Goal: Transaction & Acquisition: Purchase product/service

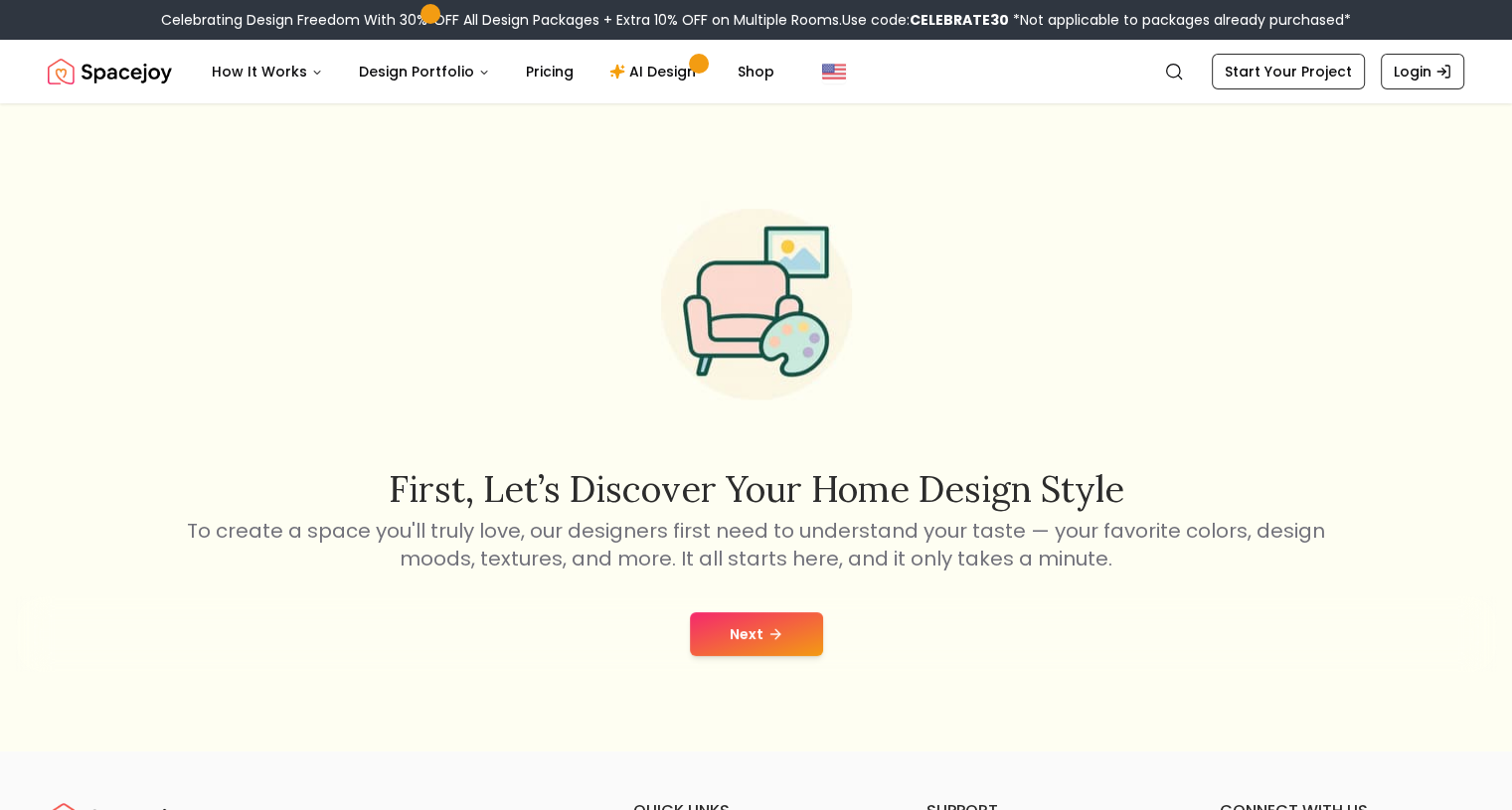
click at [718, 641] on button "Next" at bounding box center [756, 634] width 133 height 44
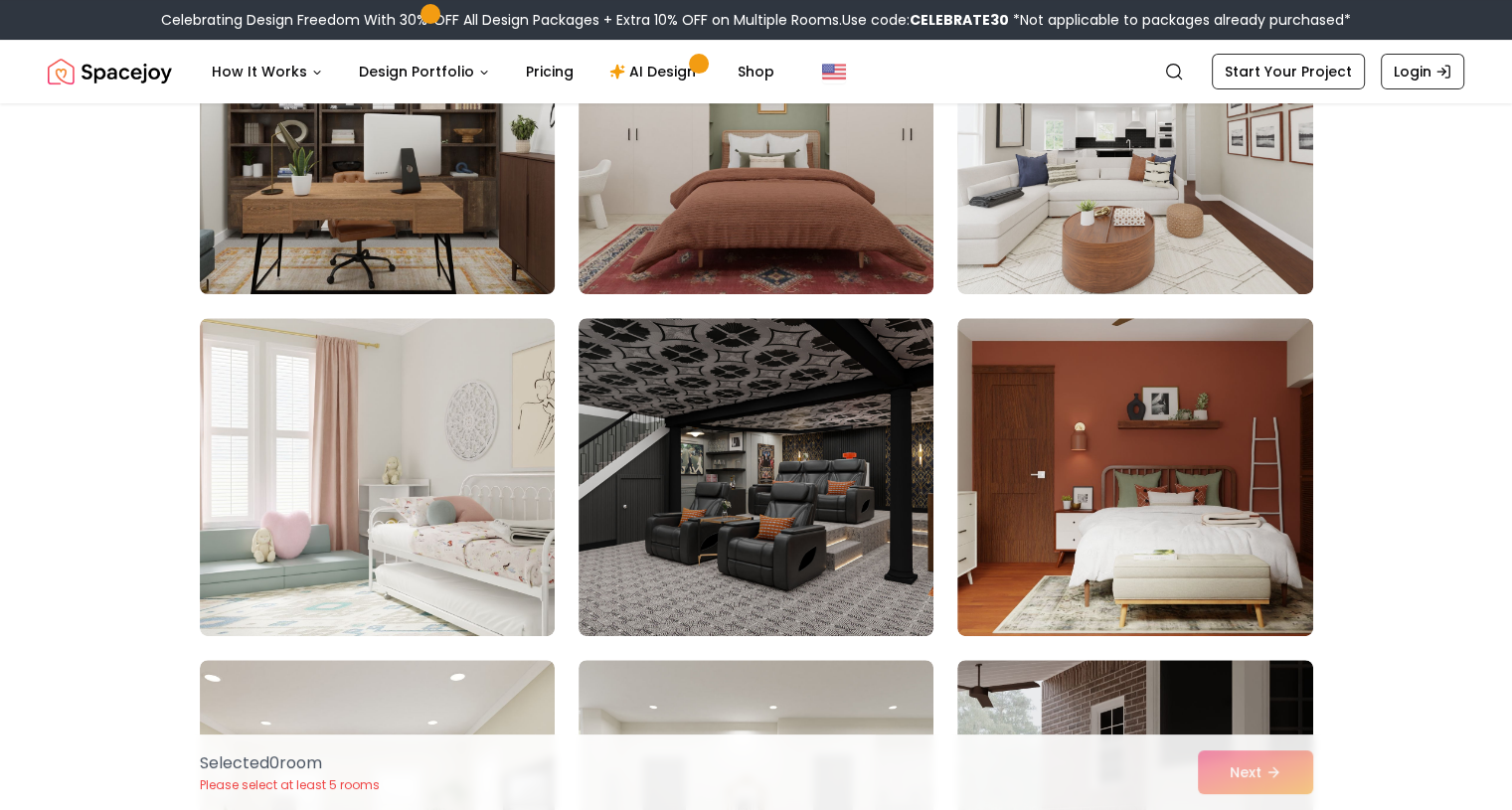
scroll to position [795, 0]
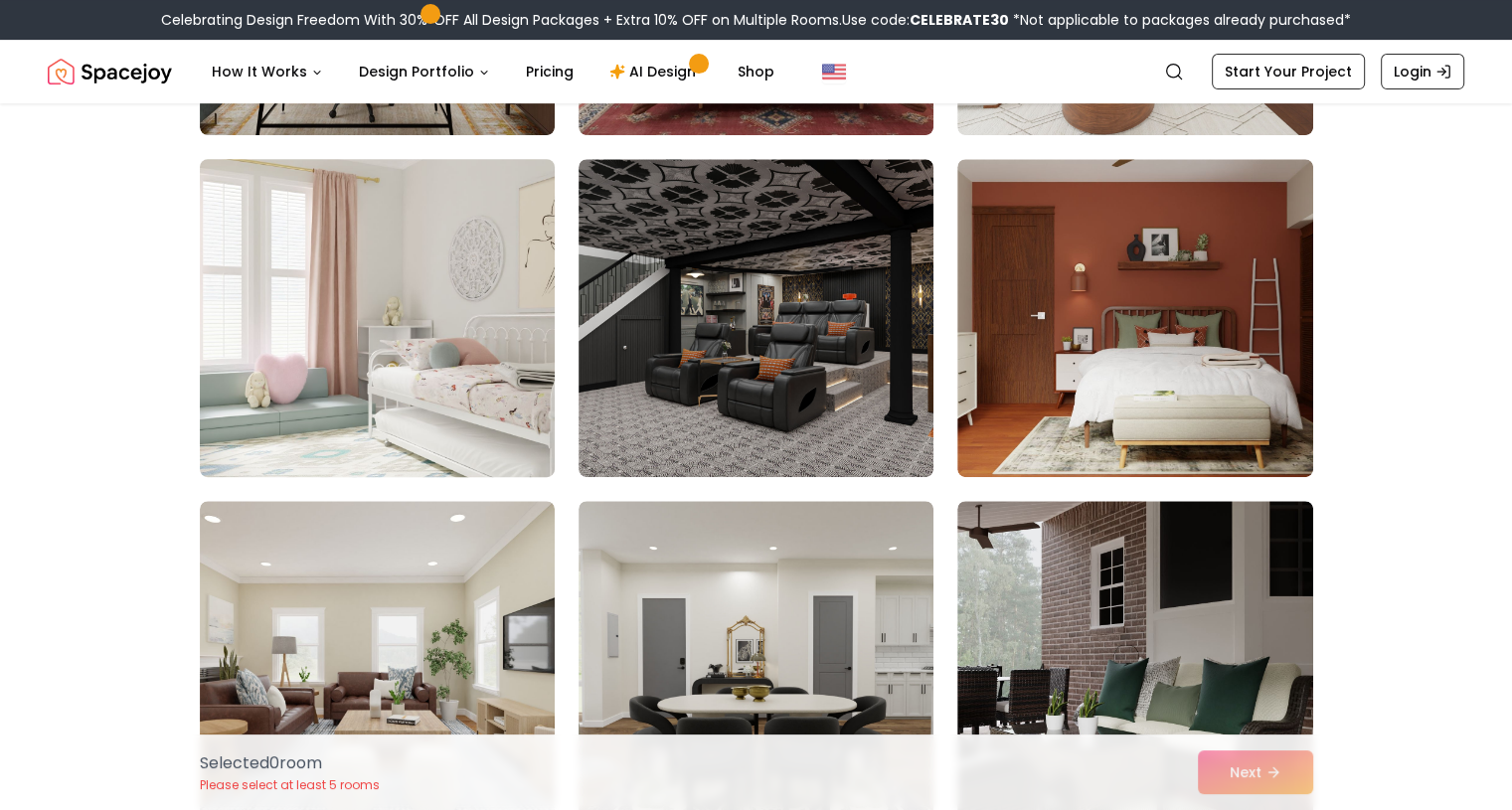
click at [382, 296] on img at bounding box center [377, 318] width 373 height 334
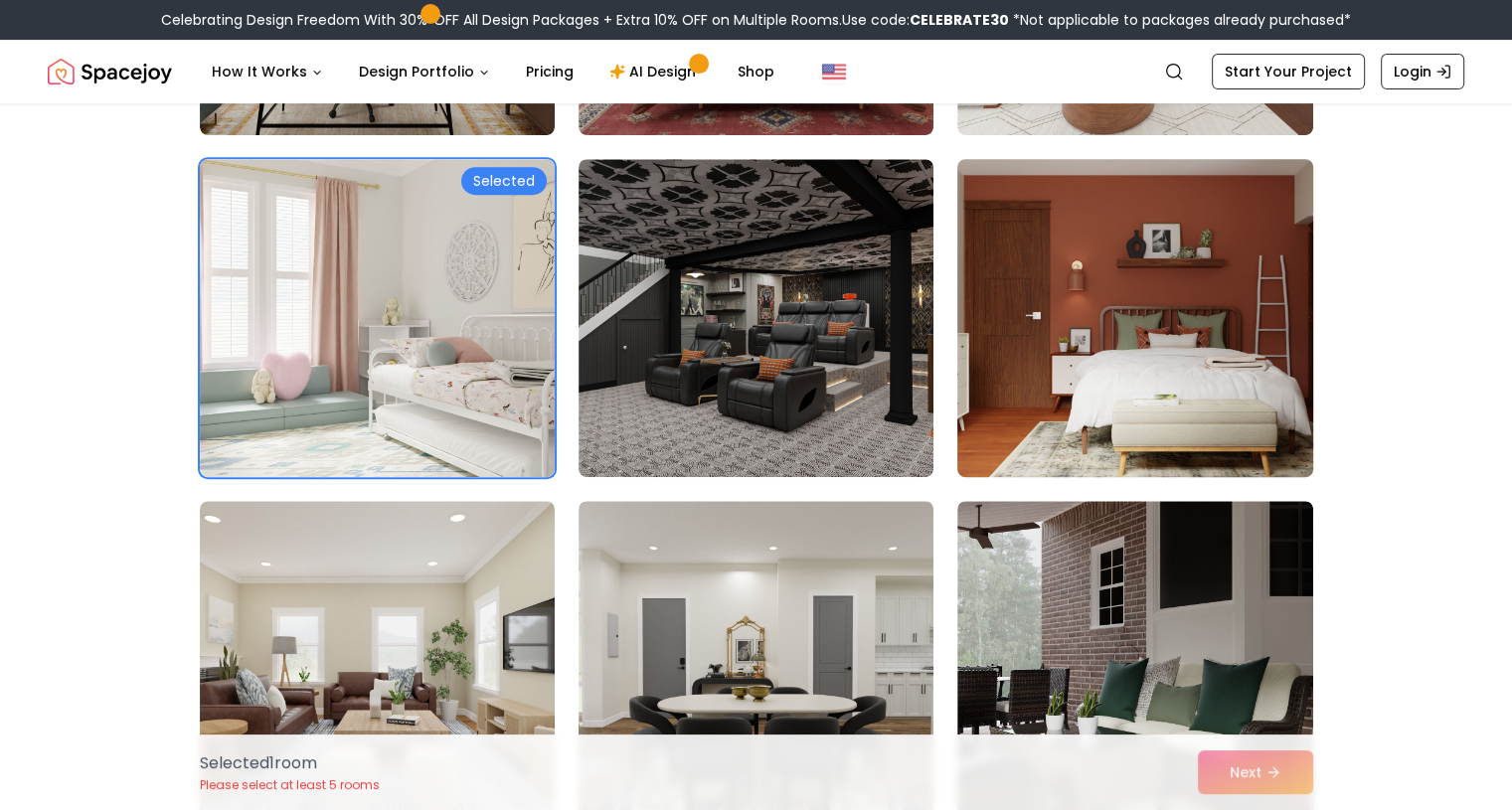
click at [1142, 383] on img at bounding box center [1135, 318] width 373 height 334
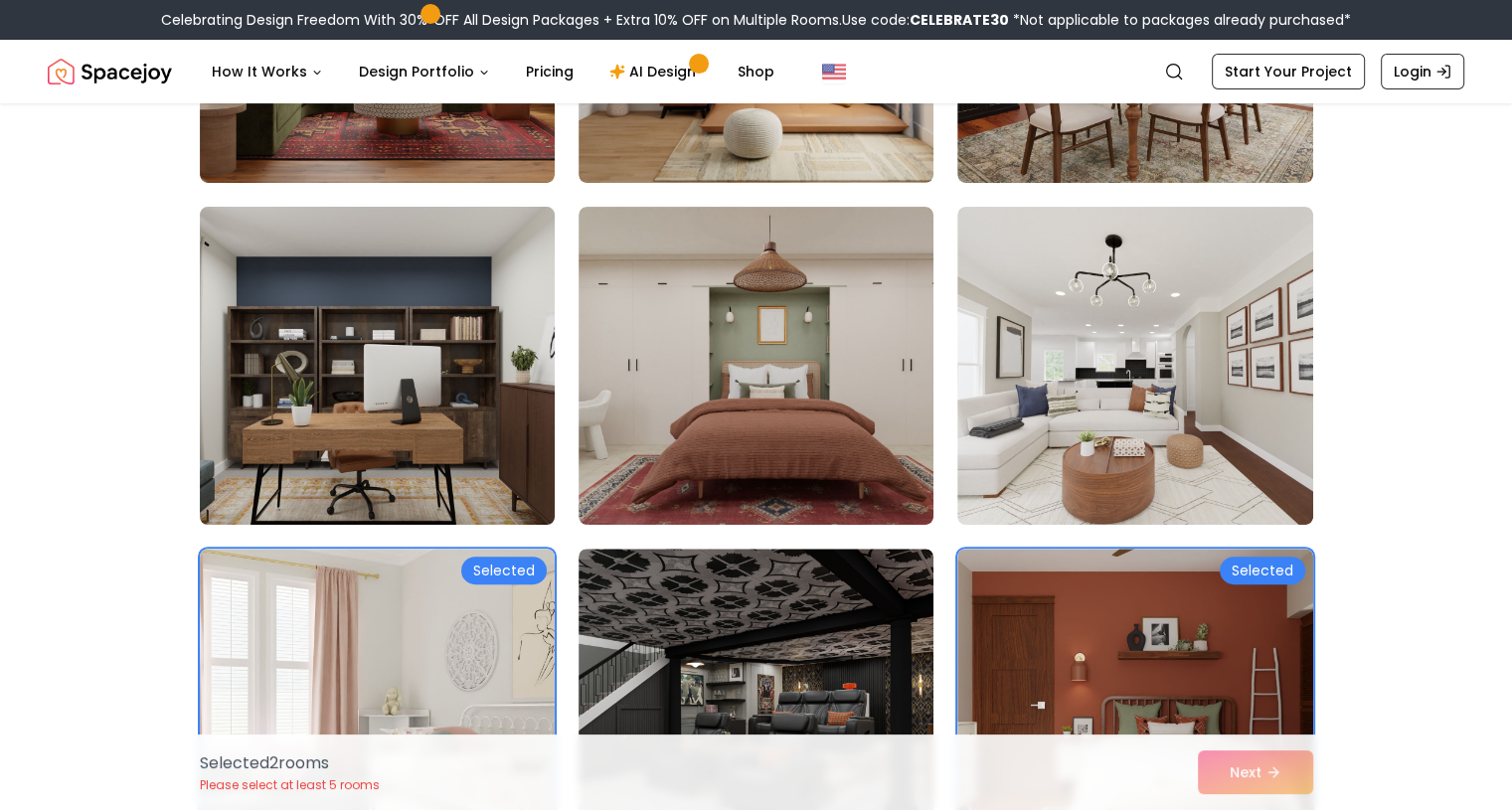
scroll to position [398, 0]
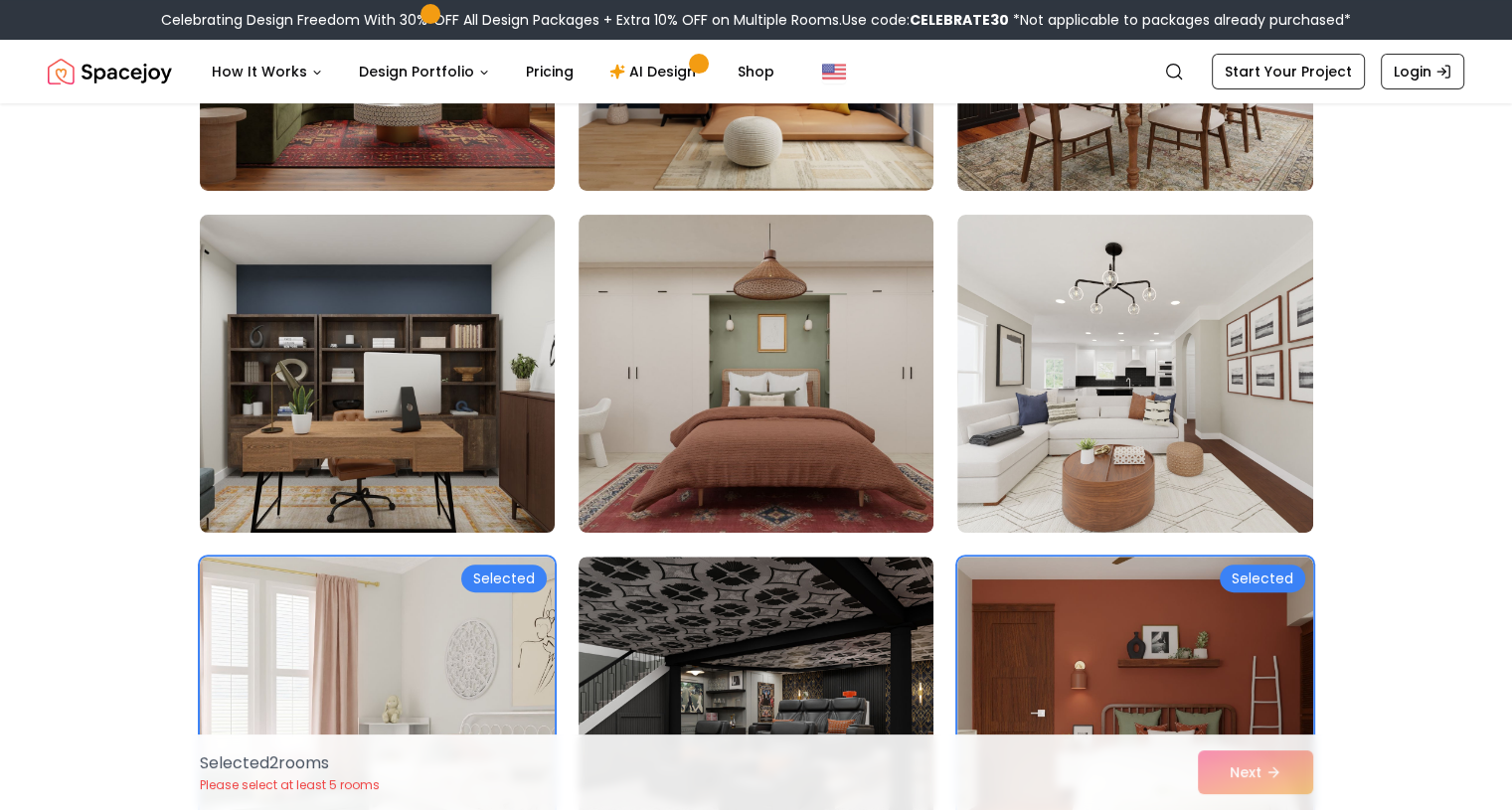
click at [372, 371] on img at bounding box center [377, 374] width 373 height 334
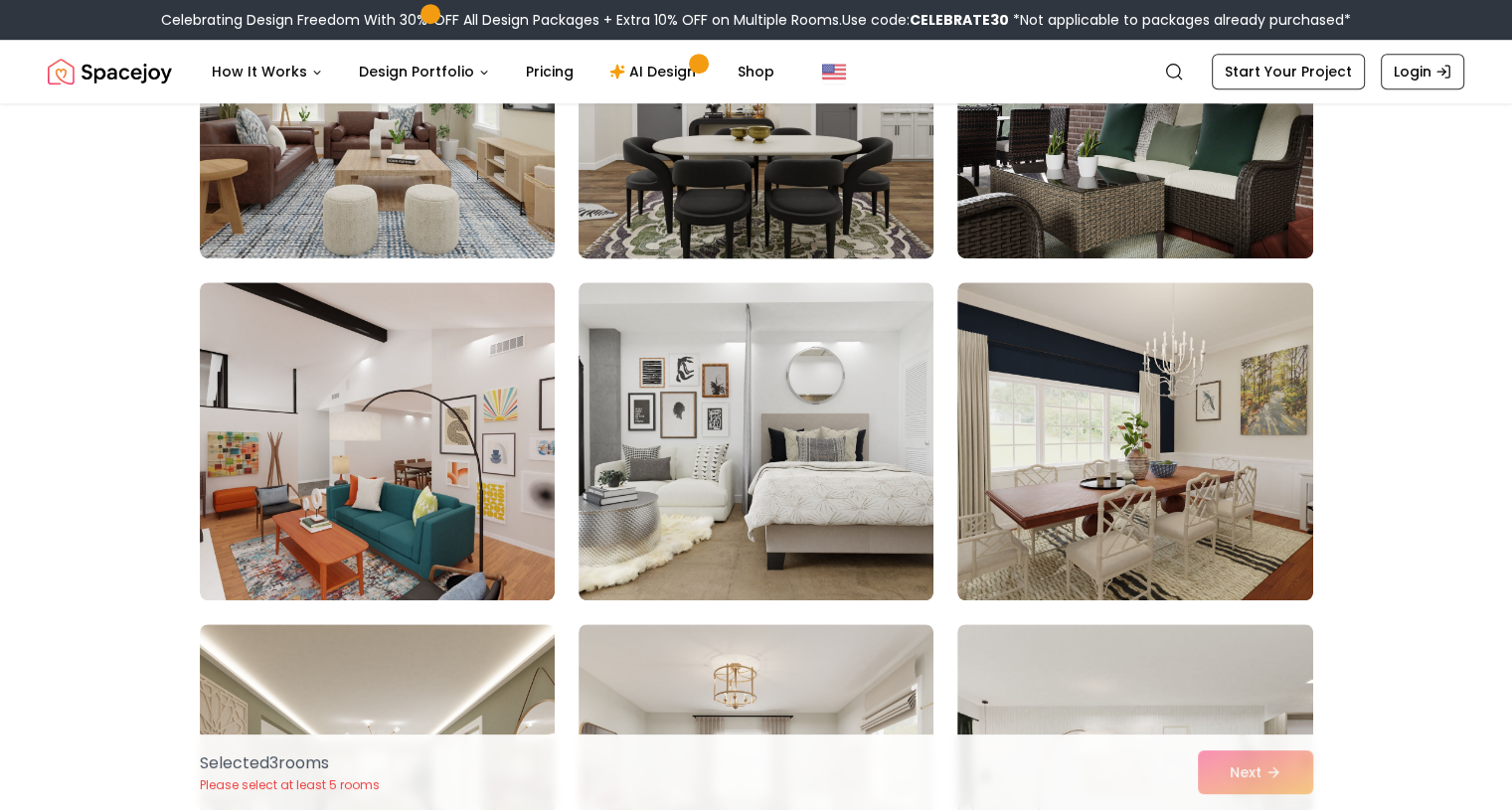
scroll to position [1491, 0]
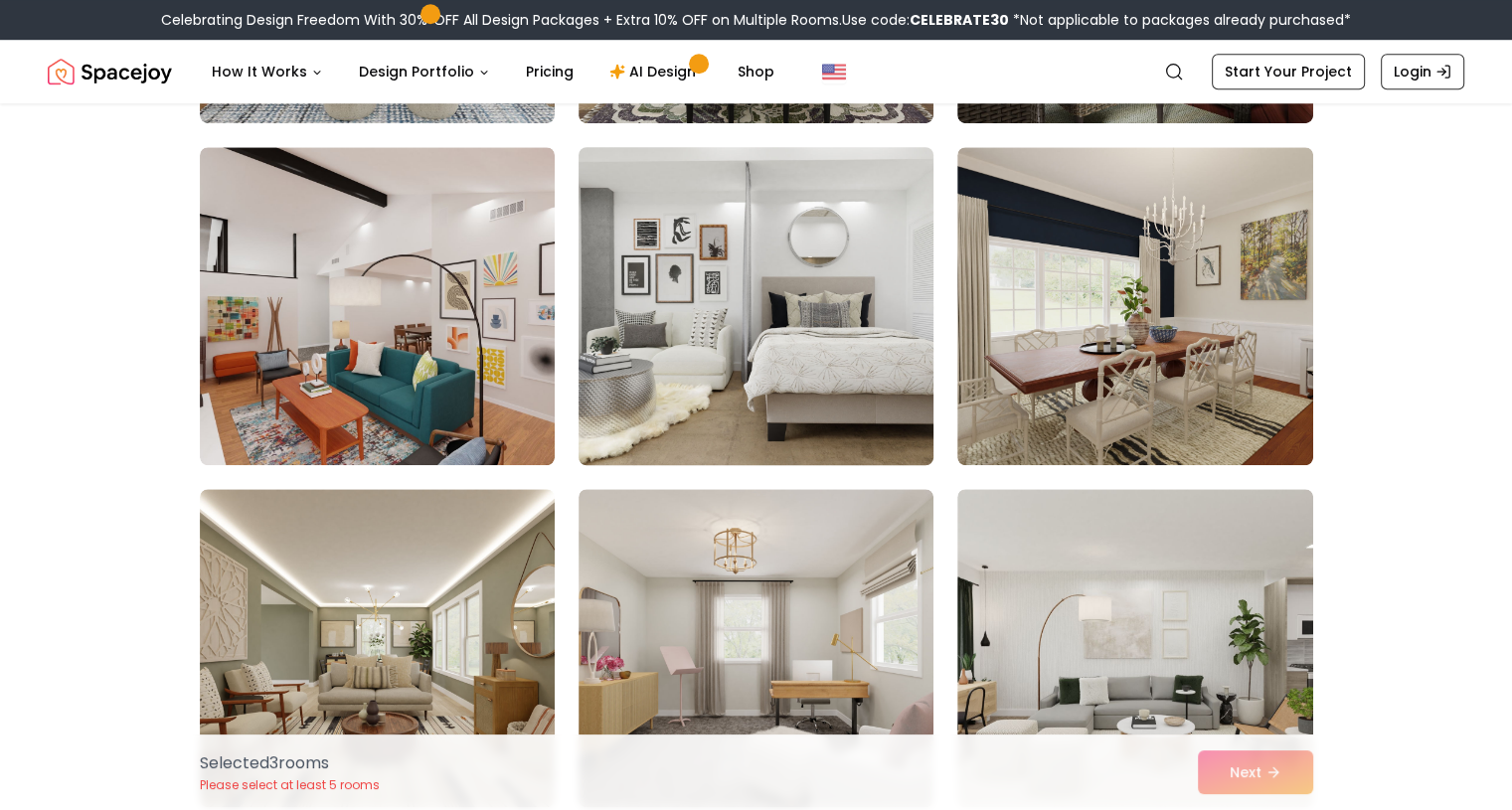
click at [776, 348] on img at bounding box center [756, 306] width 373 height 334
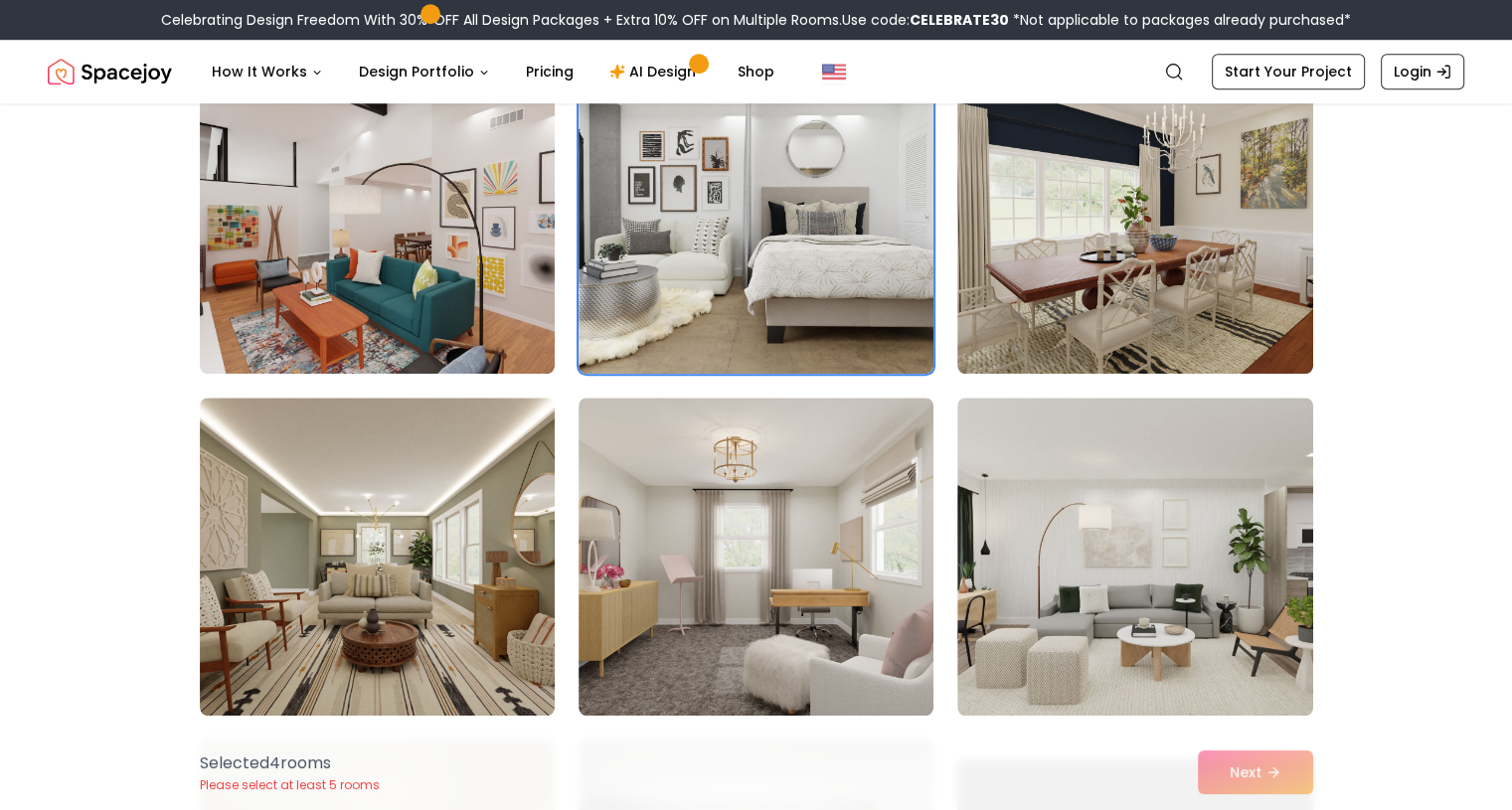
scroll to position [1789, 0]
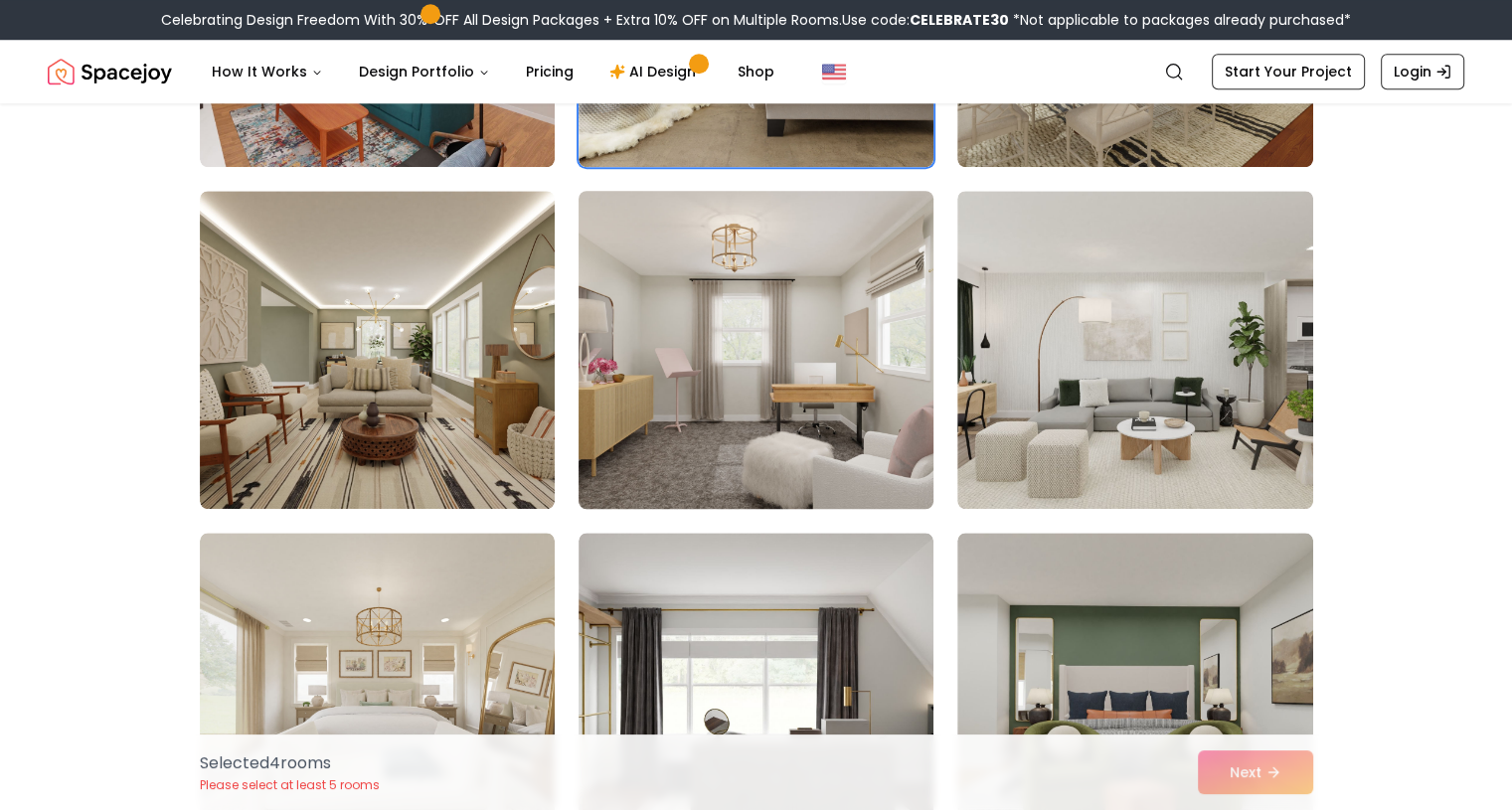
click at [697, 414] on img at bounding box center [756, 350] width 373 height 334
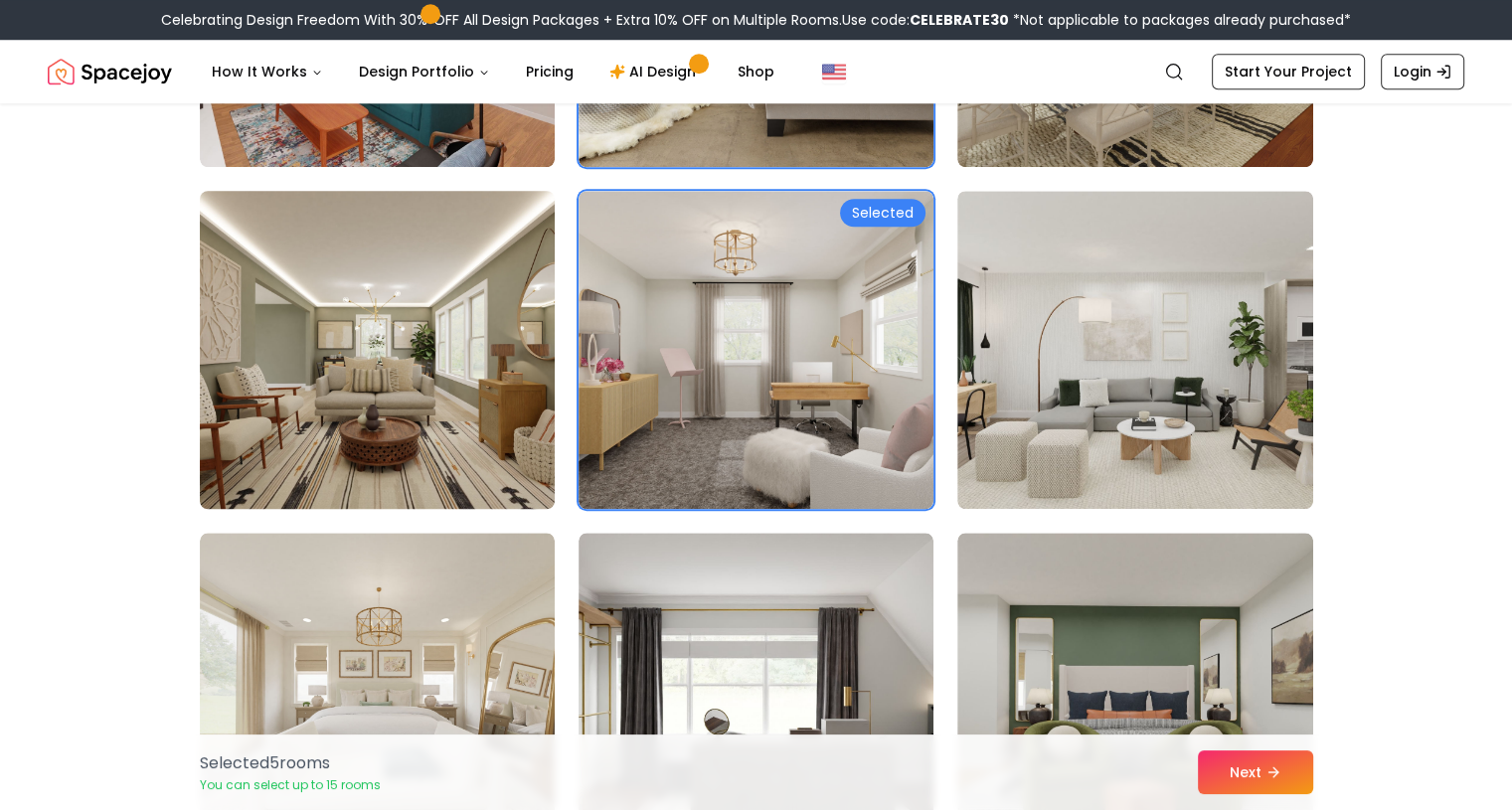
click at [473, 423] on img at bounding box center [377, 350] width 373 height 334
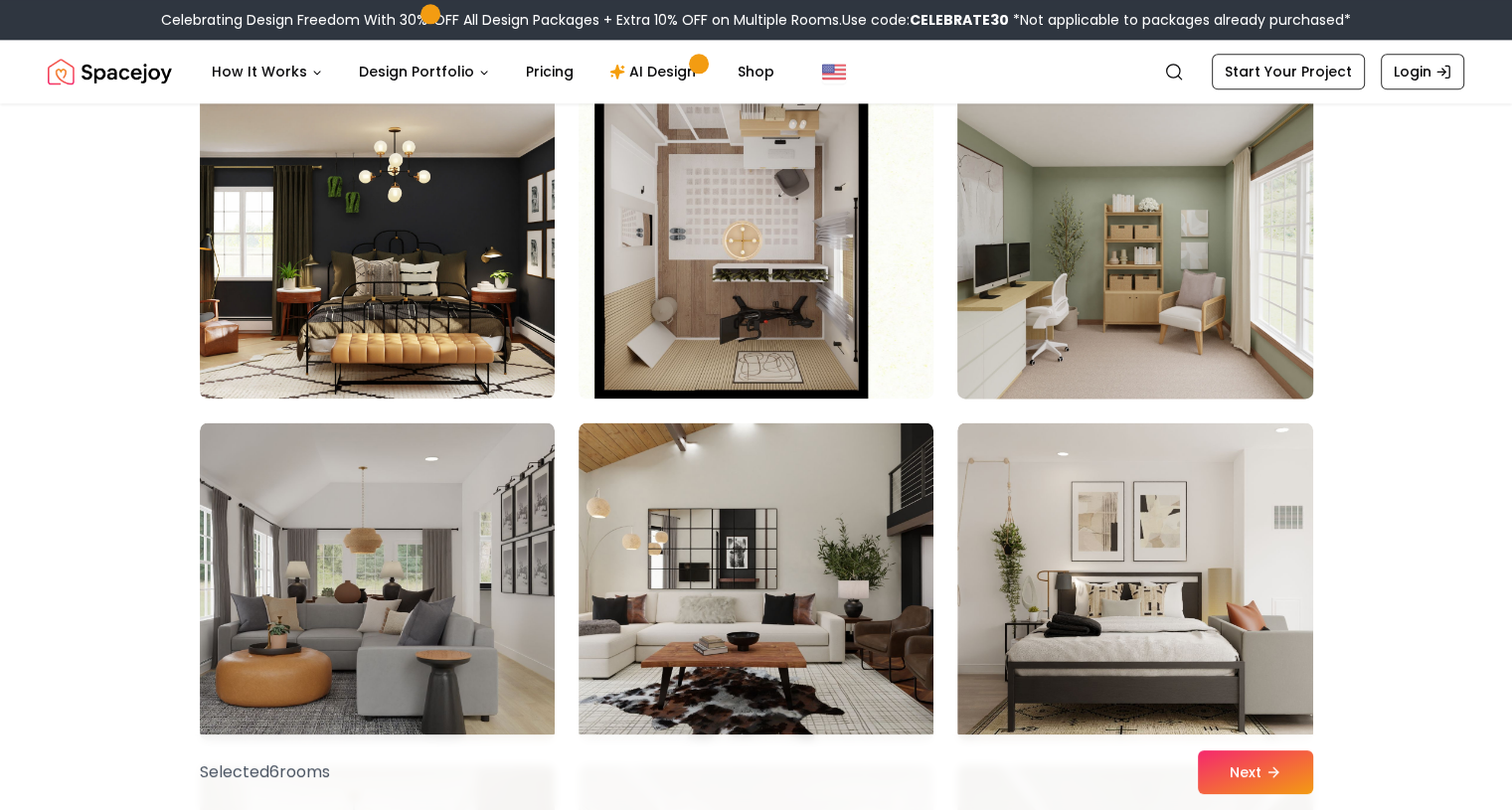
scroll to position [2783, 0]
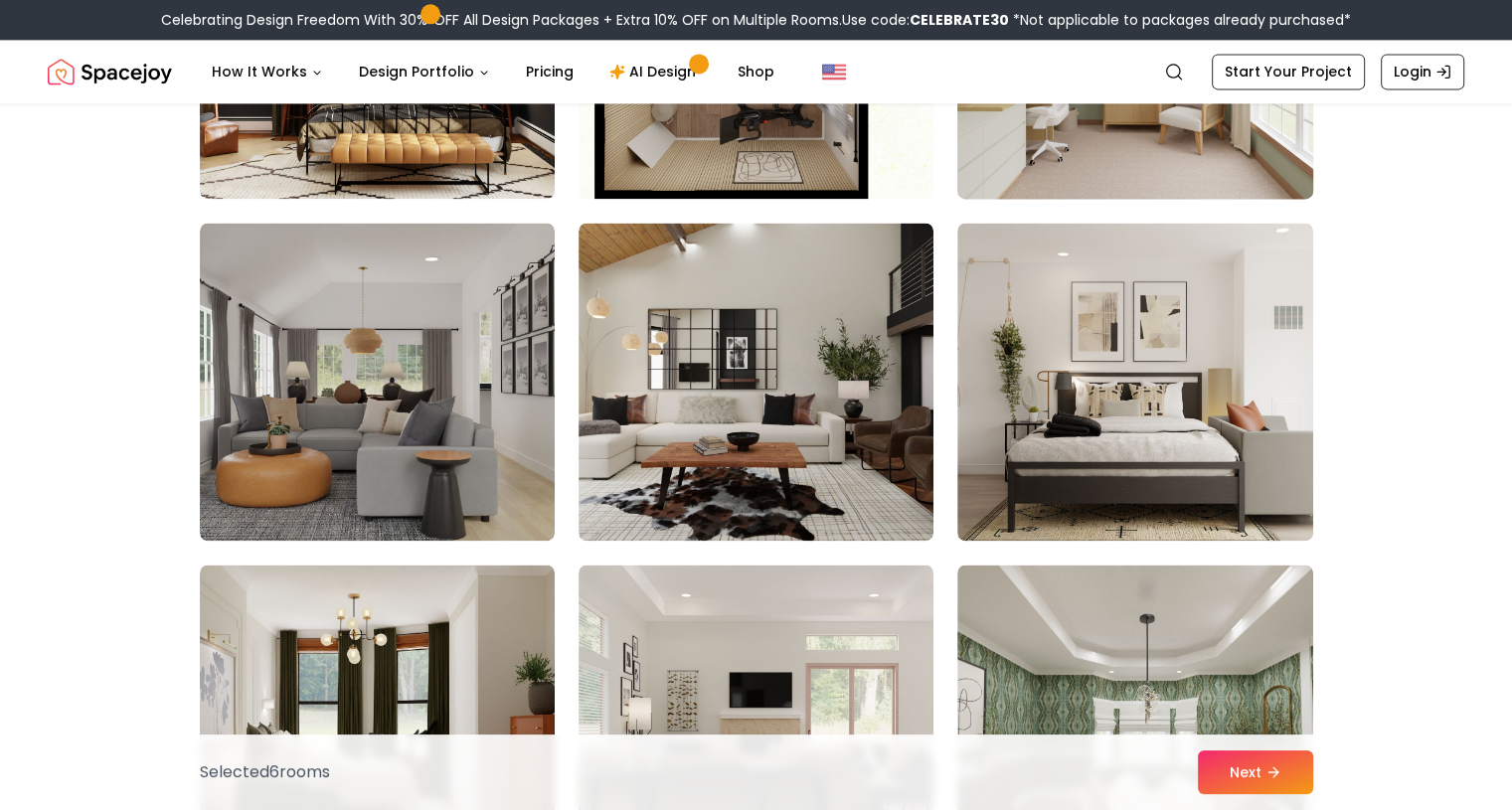
click at [1167, 178] on img at bounding box center [1135, 40] width 373 height 334
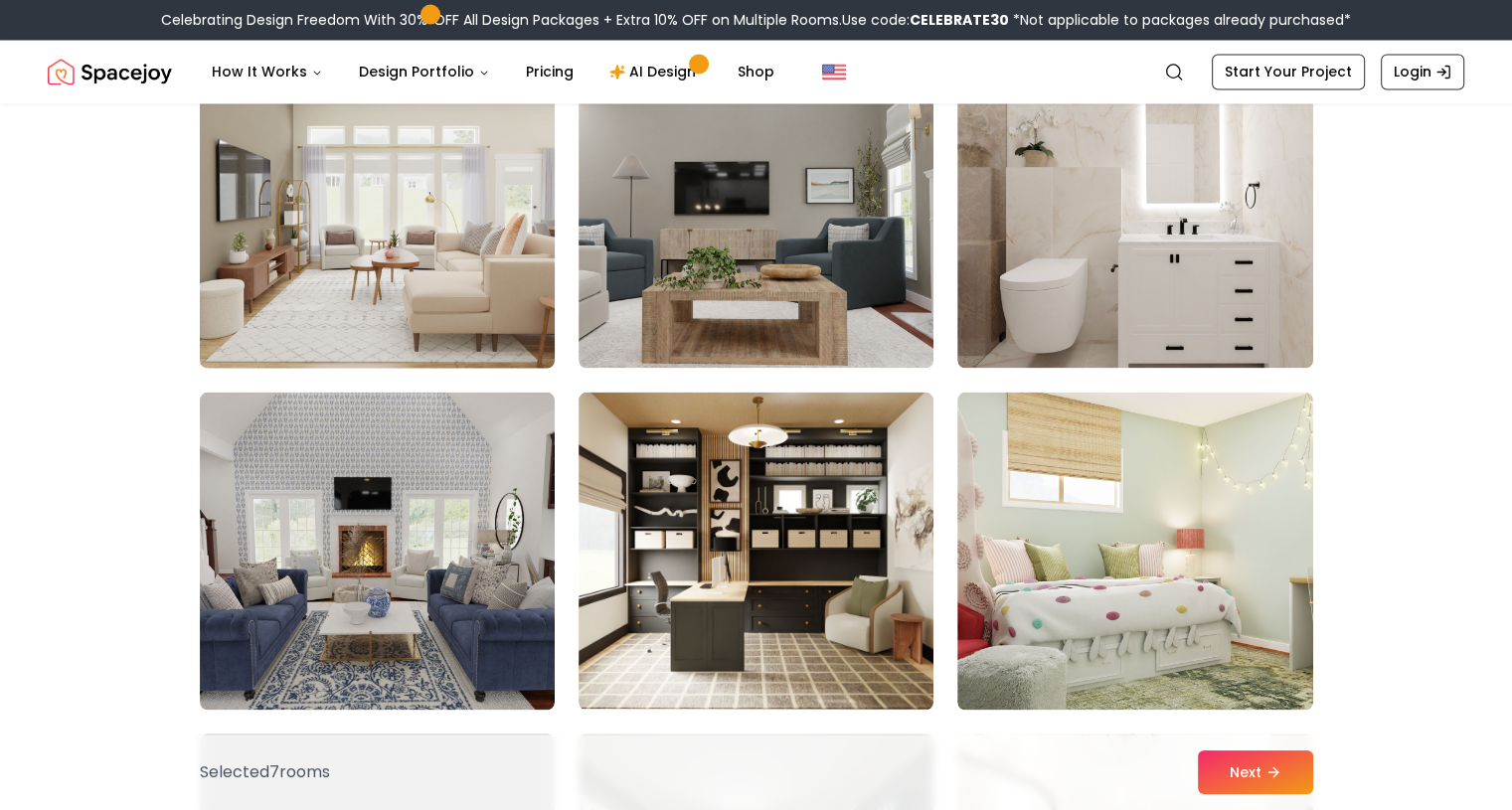
scroll to position [3876, 0]
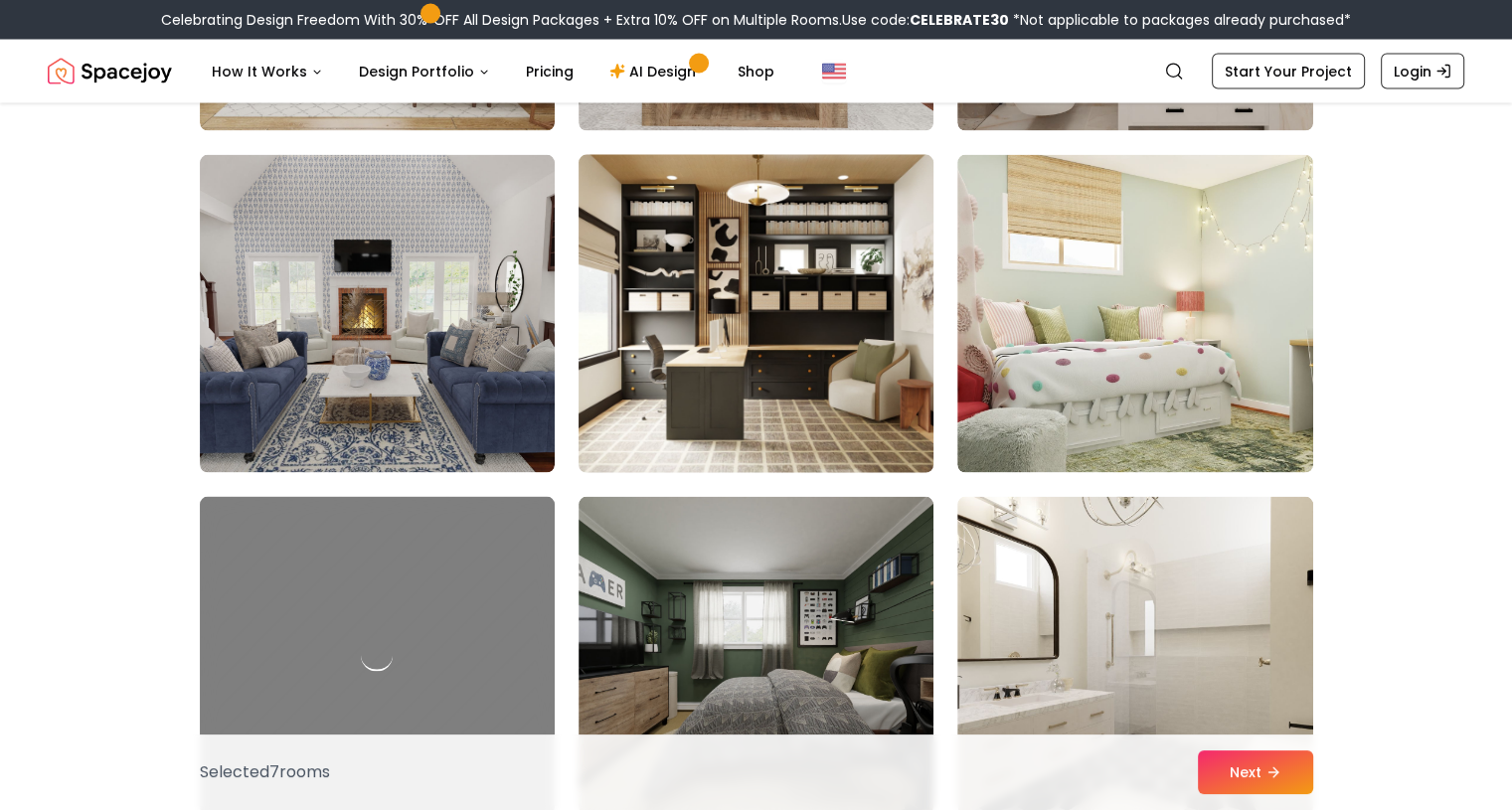
click at [785, 364] on img at bounding box center [756, 314] width 373 height 334
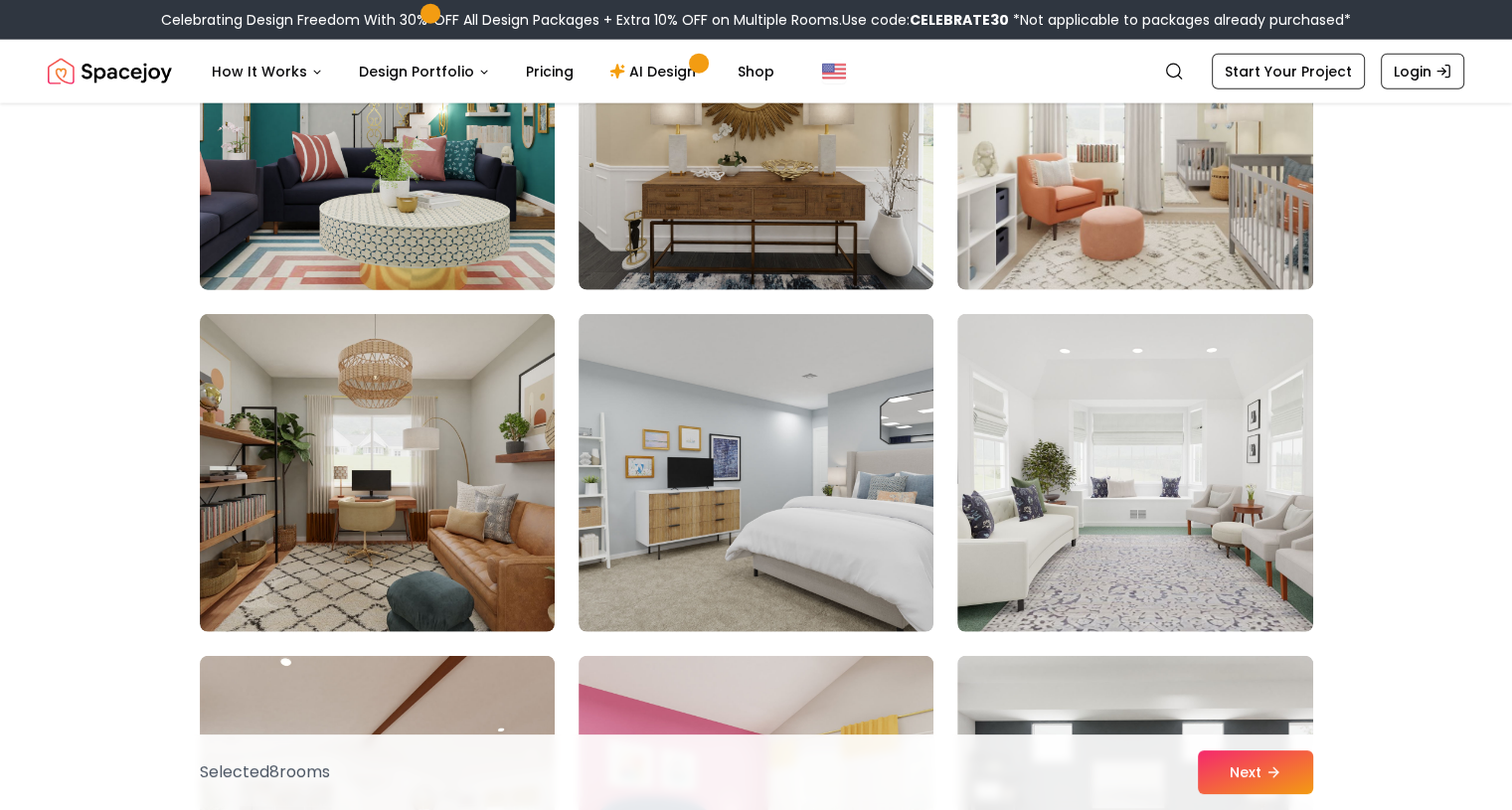
scroll to position [5268, 0]
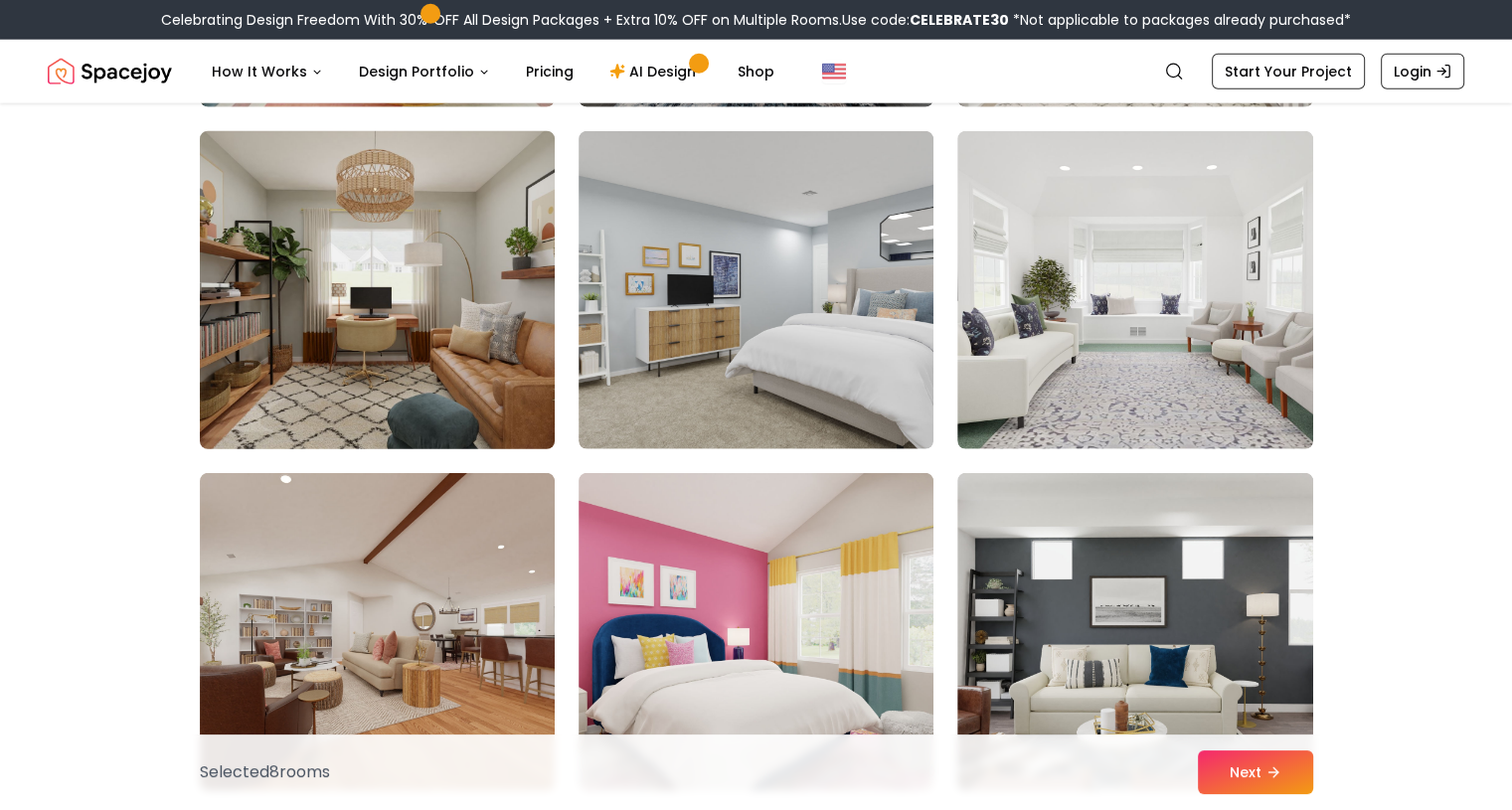
click at [360, 331] on img at bounding box center [377, 291] width 373 height 334
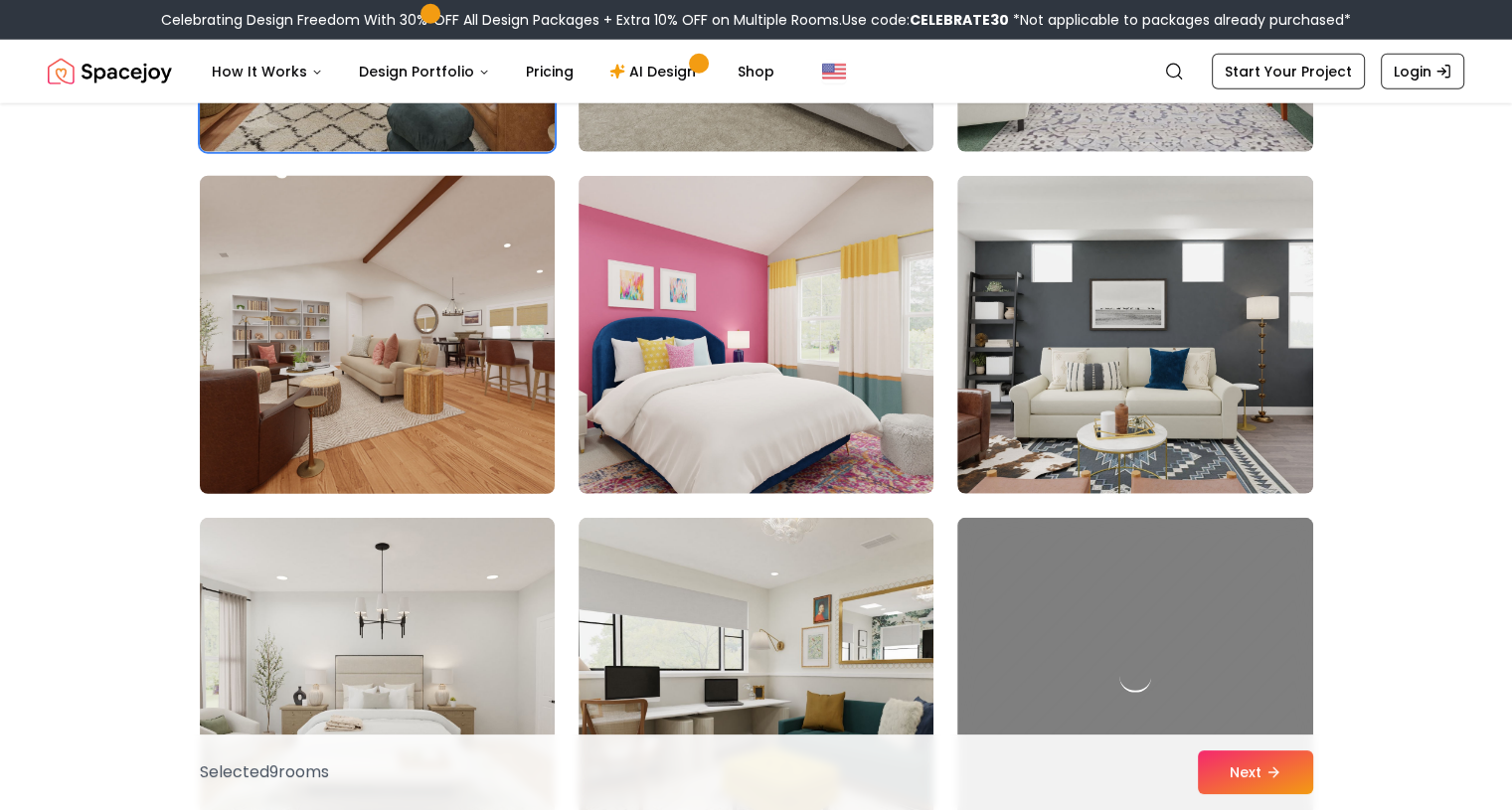
scroll to position [5566, 0]
click at [370, 372] on img at bounding box center [377, 334] width 373 height 334
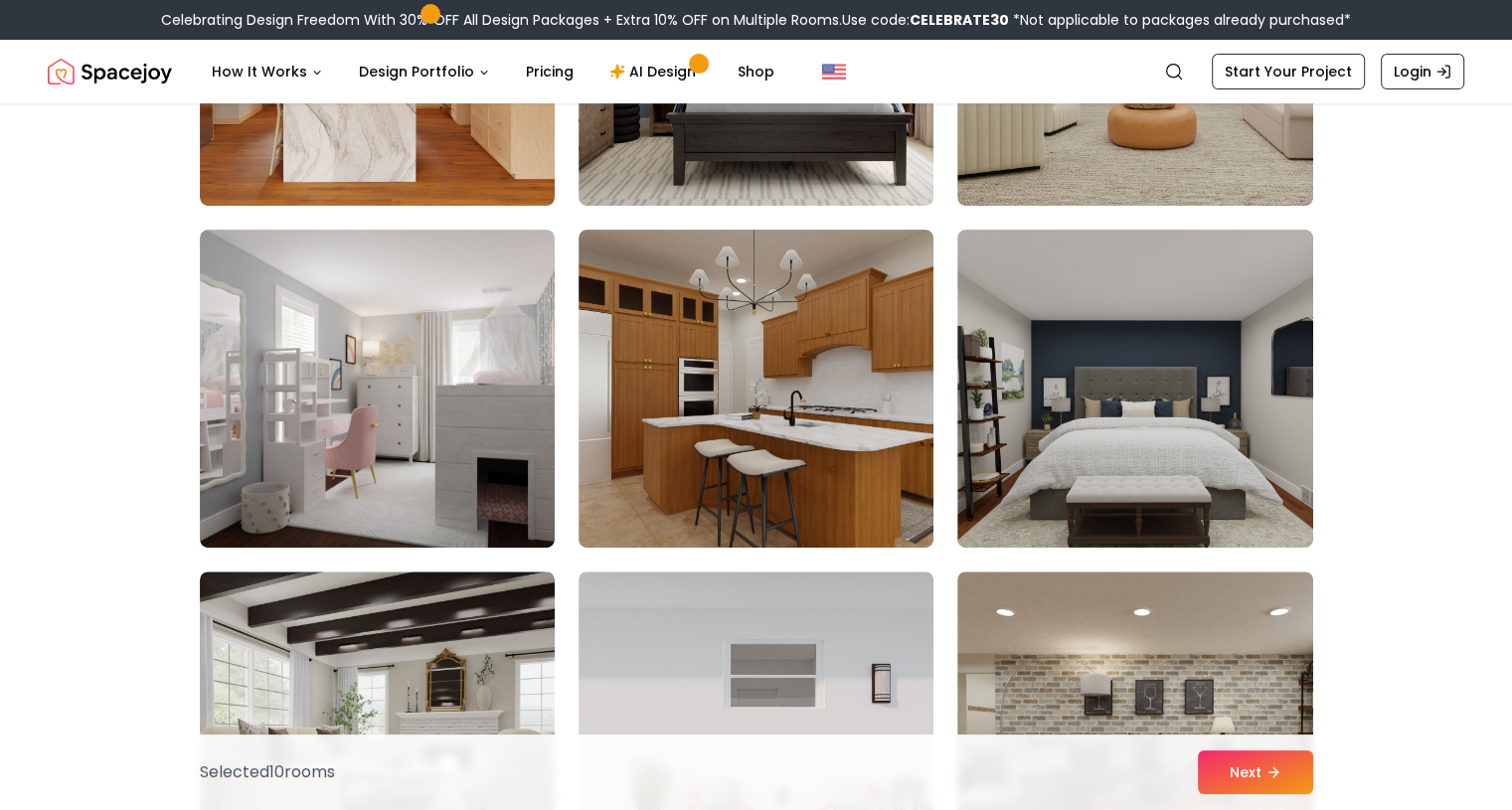
scroll to position [8249, 0]
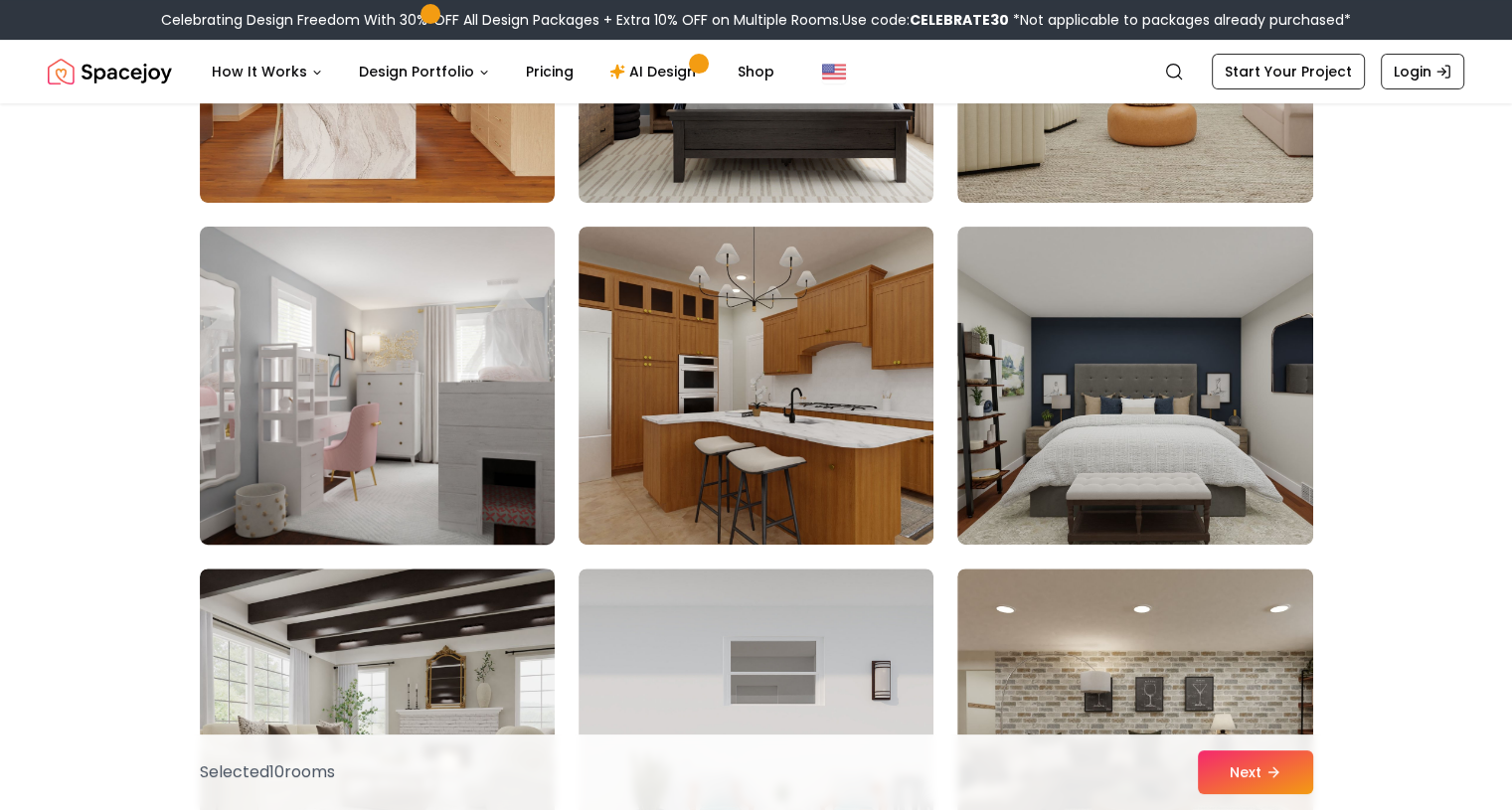
click at [511, 374] on img at bounding box center [377, 386] width 373 height 334
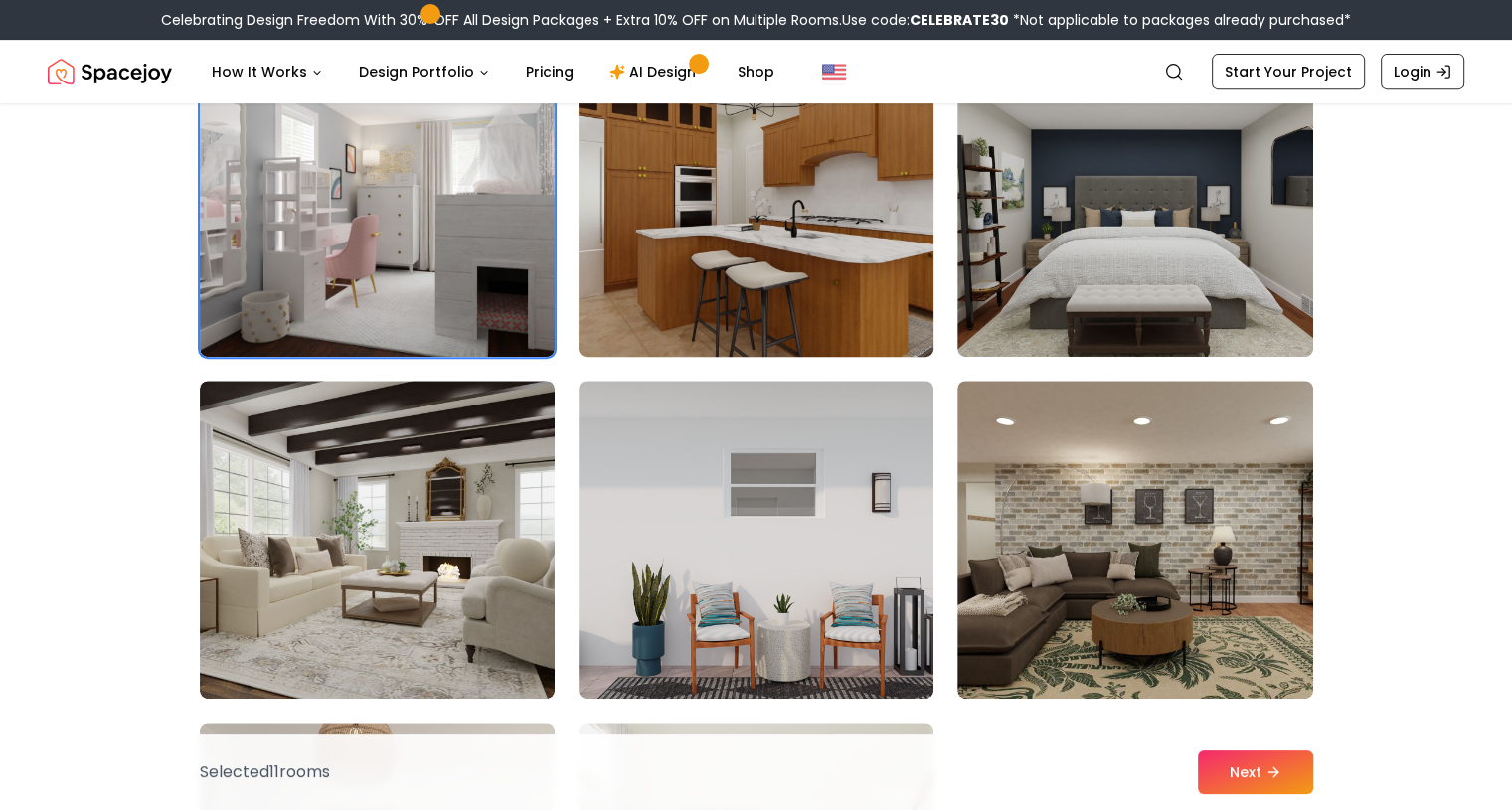
scroll to position [8448, 0]
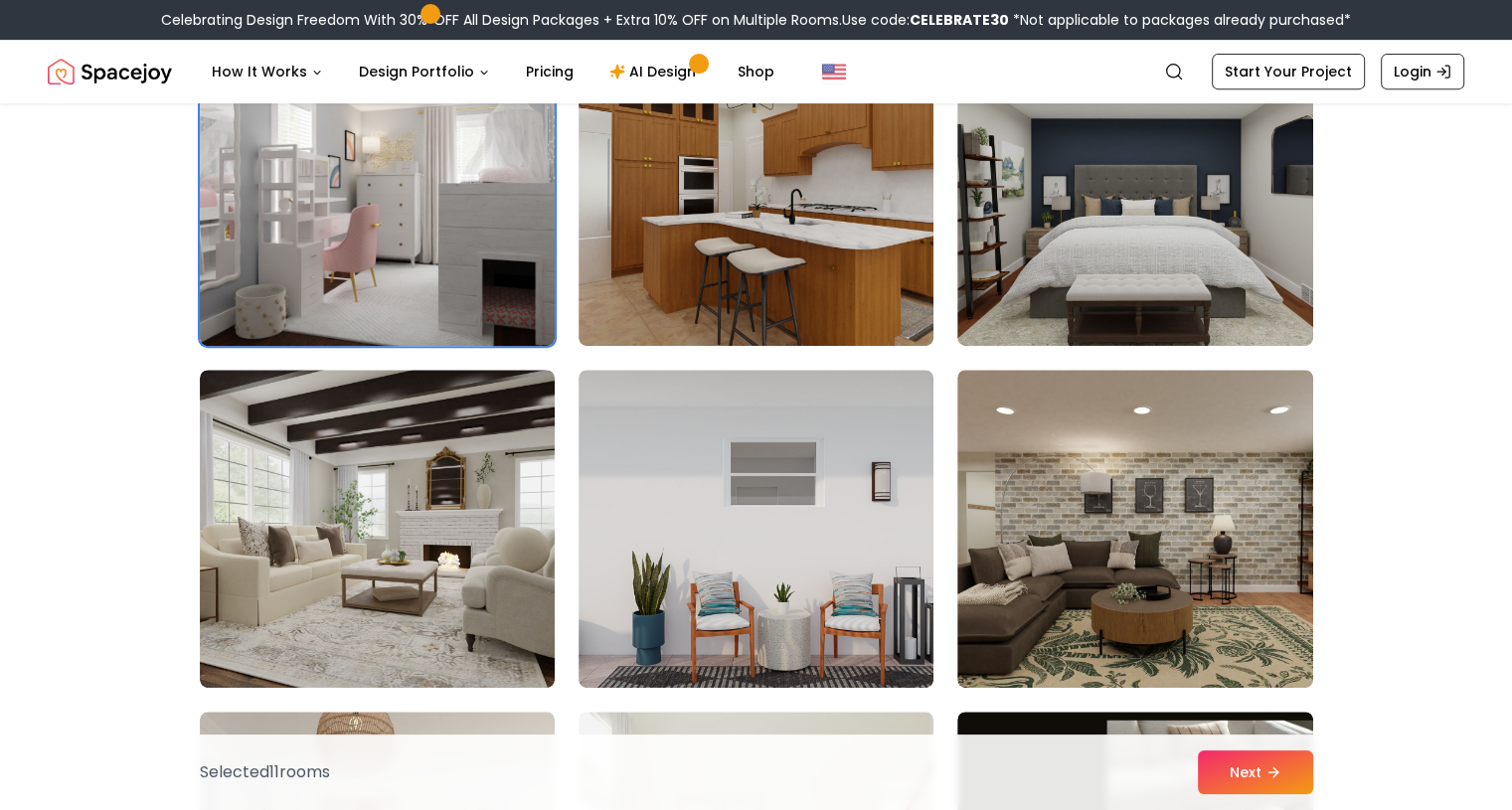
click at [382, 289] on img at bounding box center [377, 187] width 373 height 334
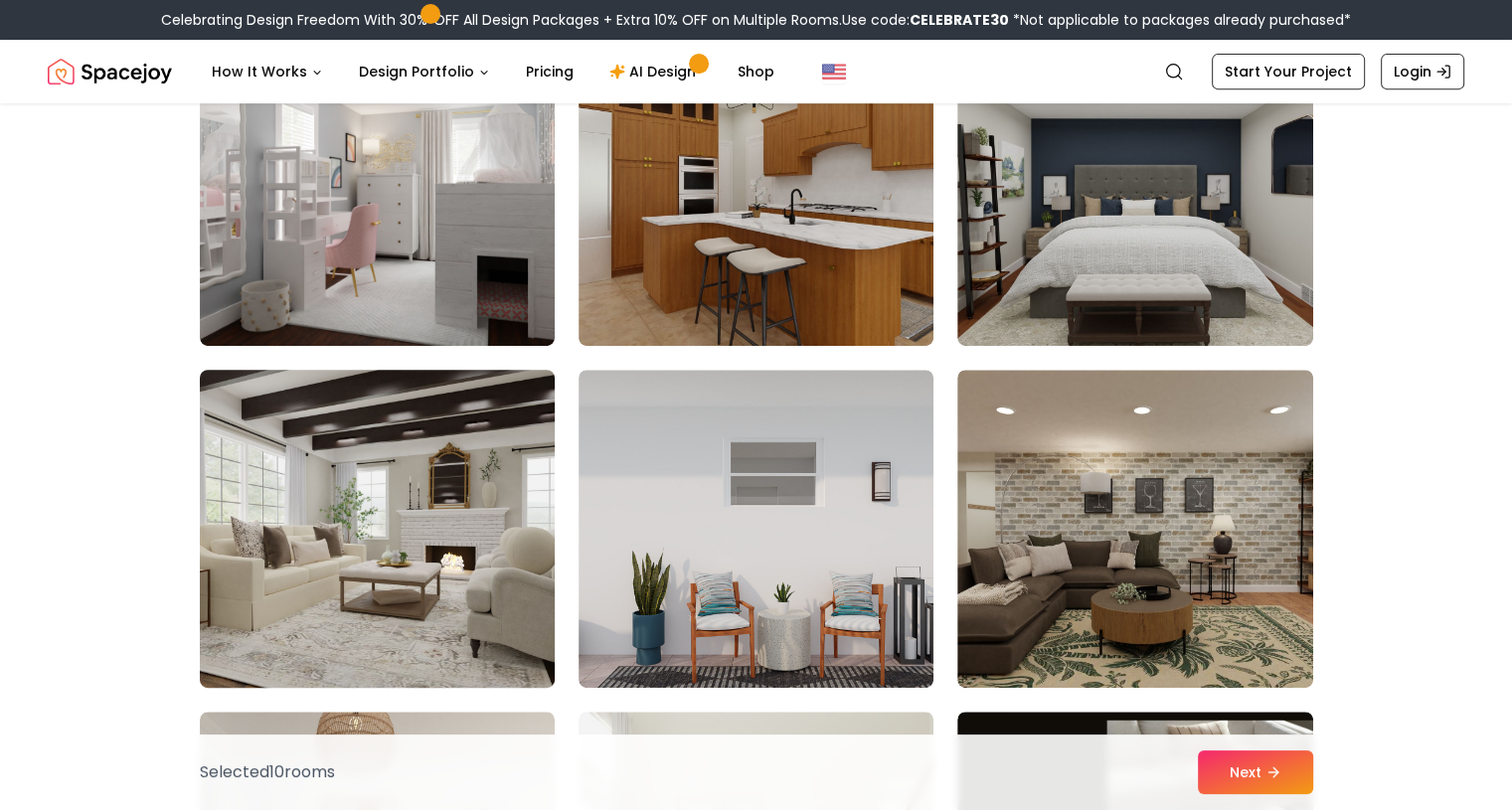
click at [362, 409] on img at bounding box center [377, 529] width 373 height 334
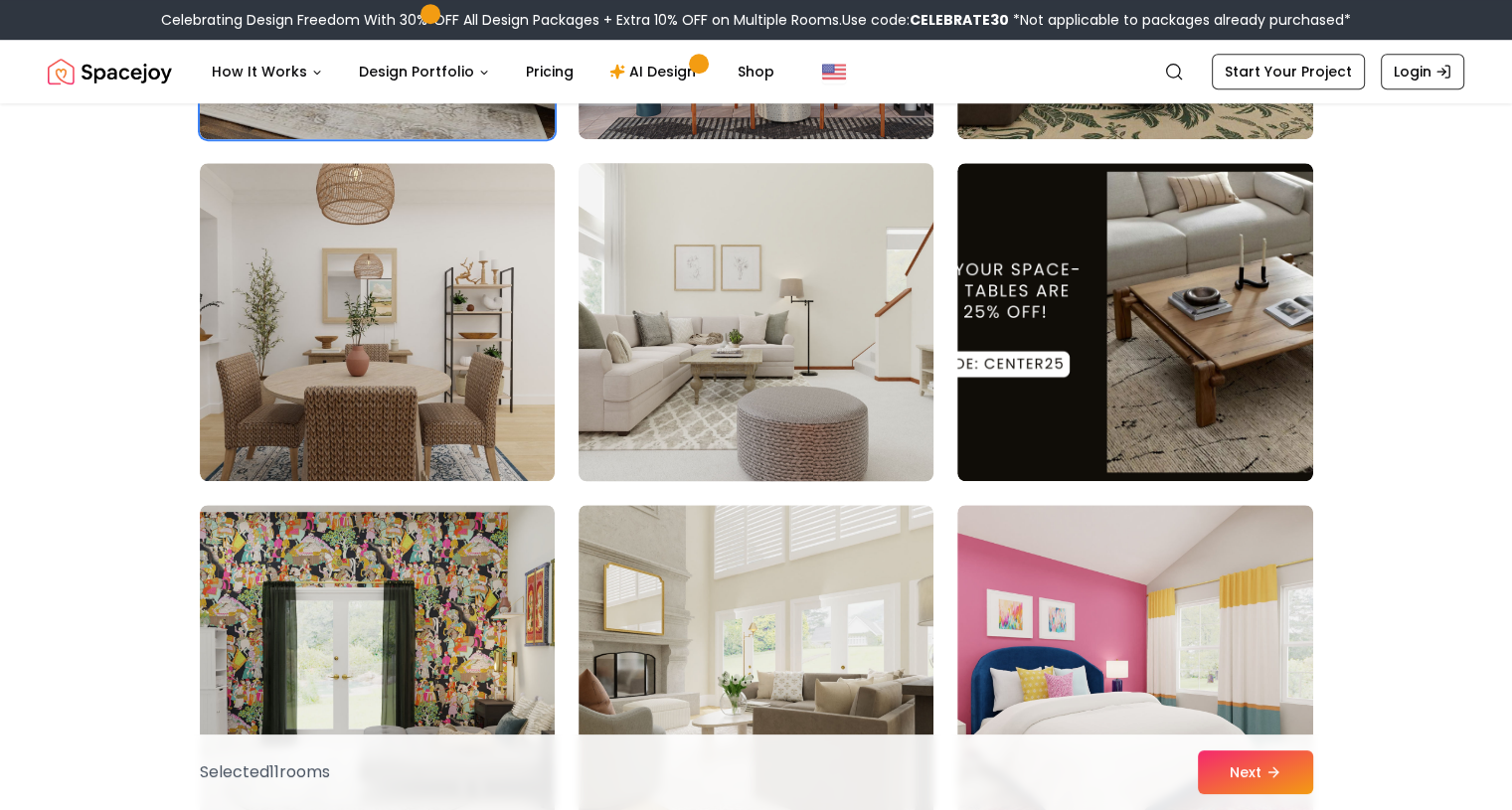
scroll to position [9044, 0]
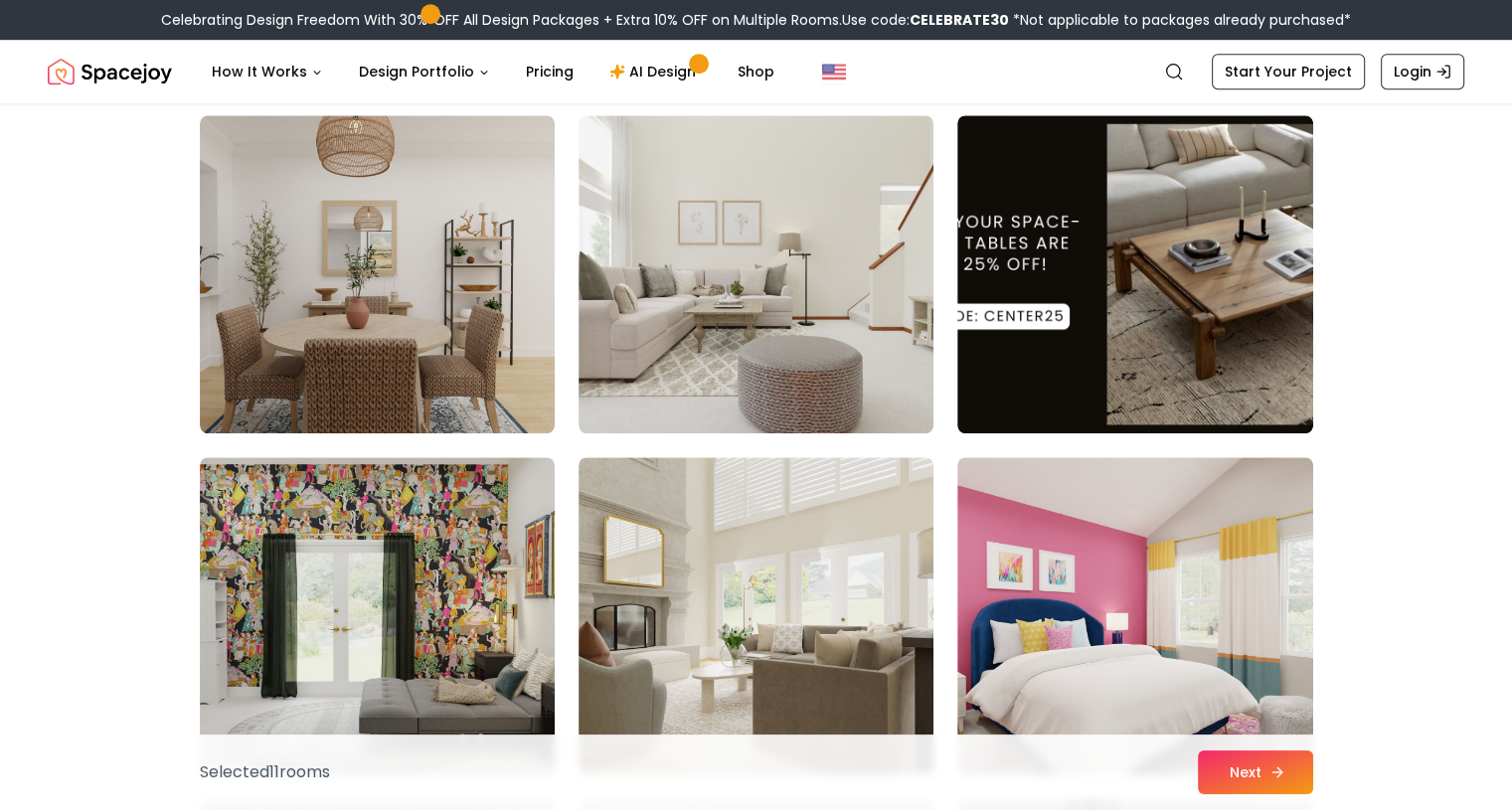
click at [1257, 763] on button "Next" at bounding box center [1256, 772] width 115 height 44
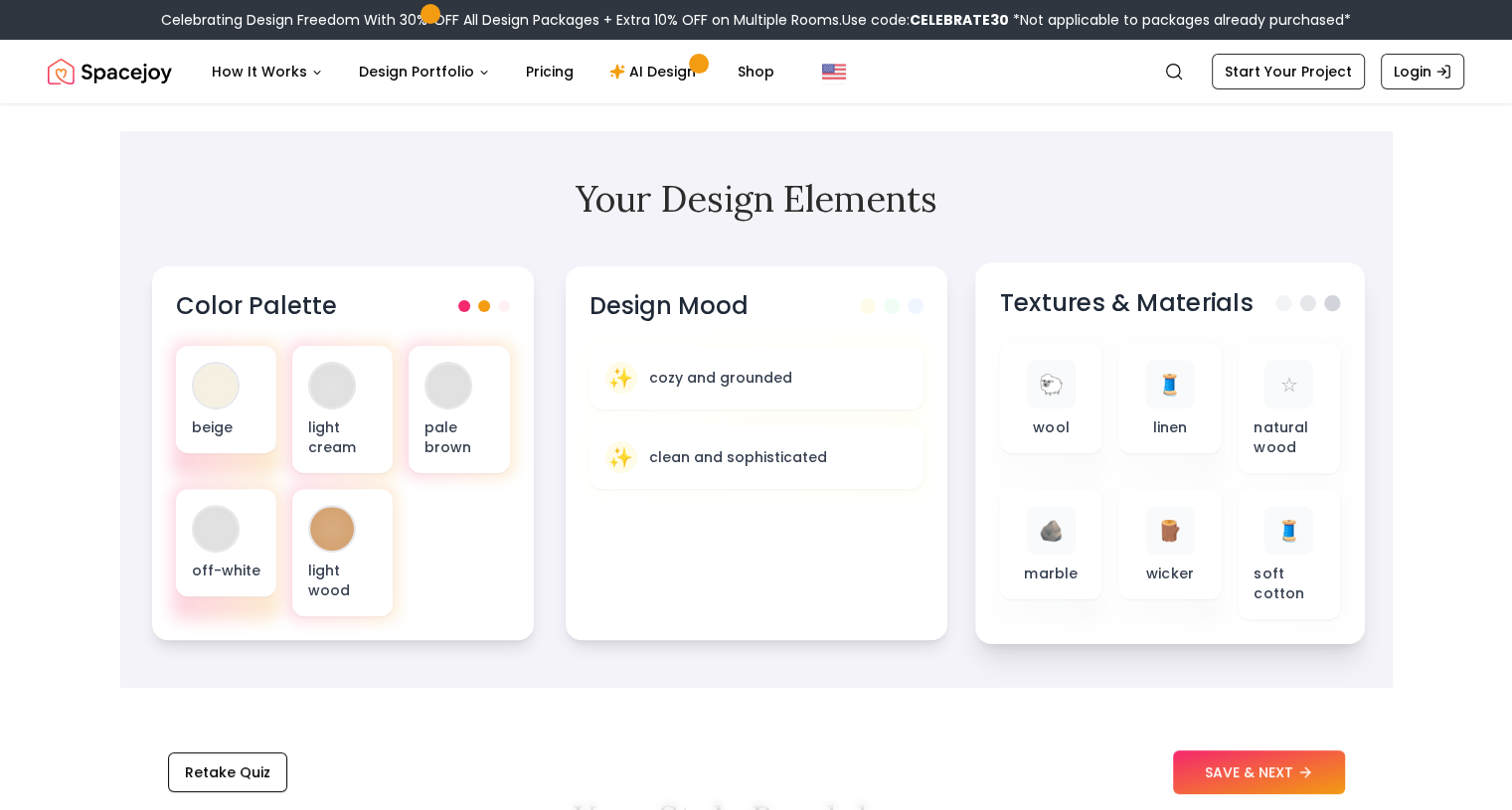
scroll to position [199, 0]
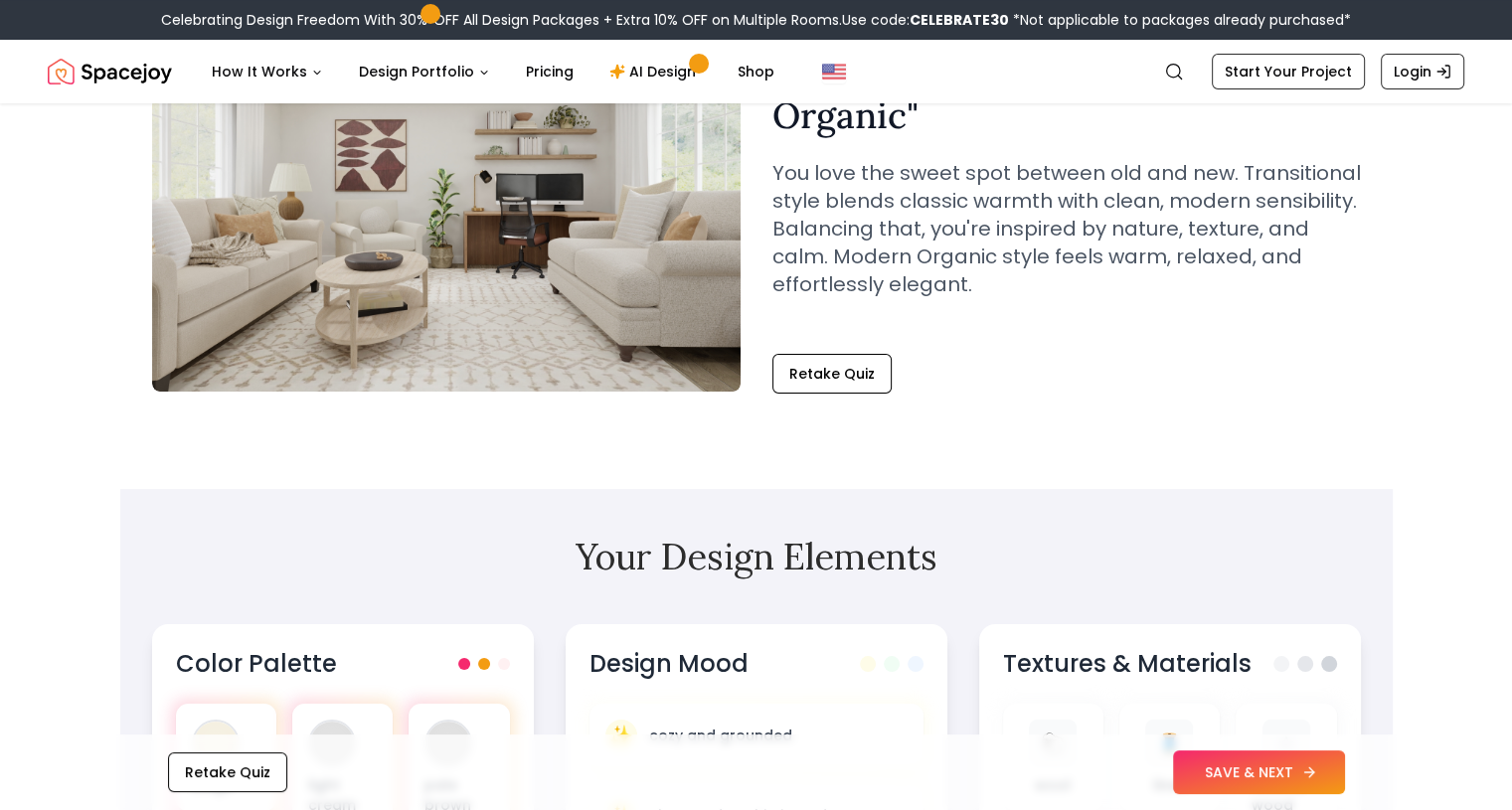
click at [1233, 772] on button "SAVE & NEXT" at bounding box center [1259, 772] width 172 height 44
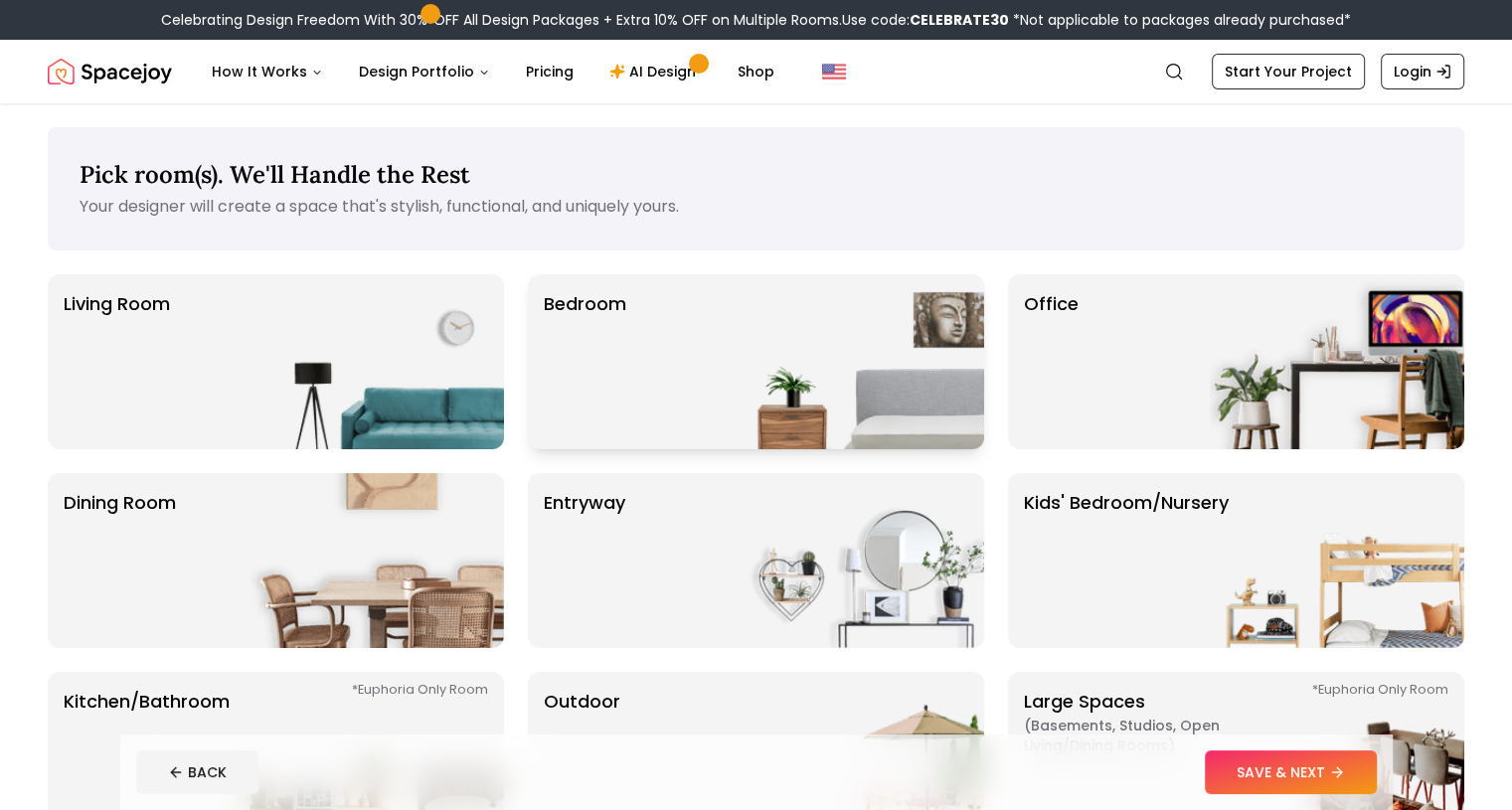
click at [636, 358] on div "Bedroom" at bounding box center [756, 362] width 456 height 175
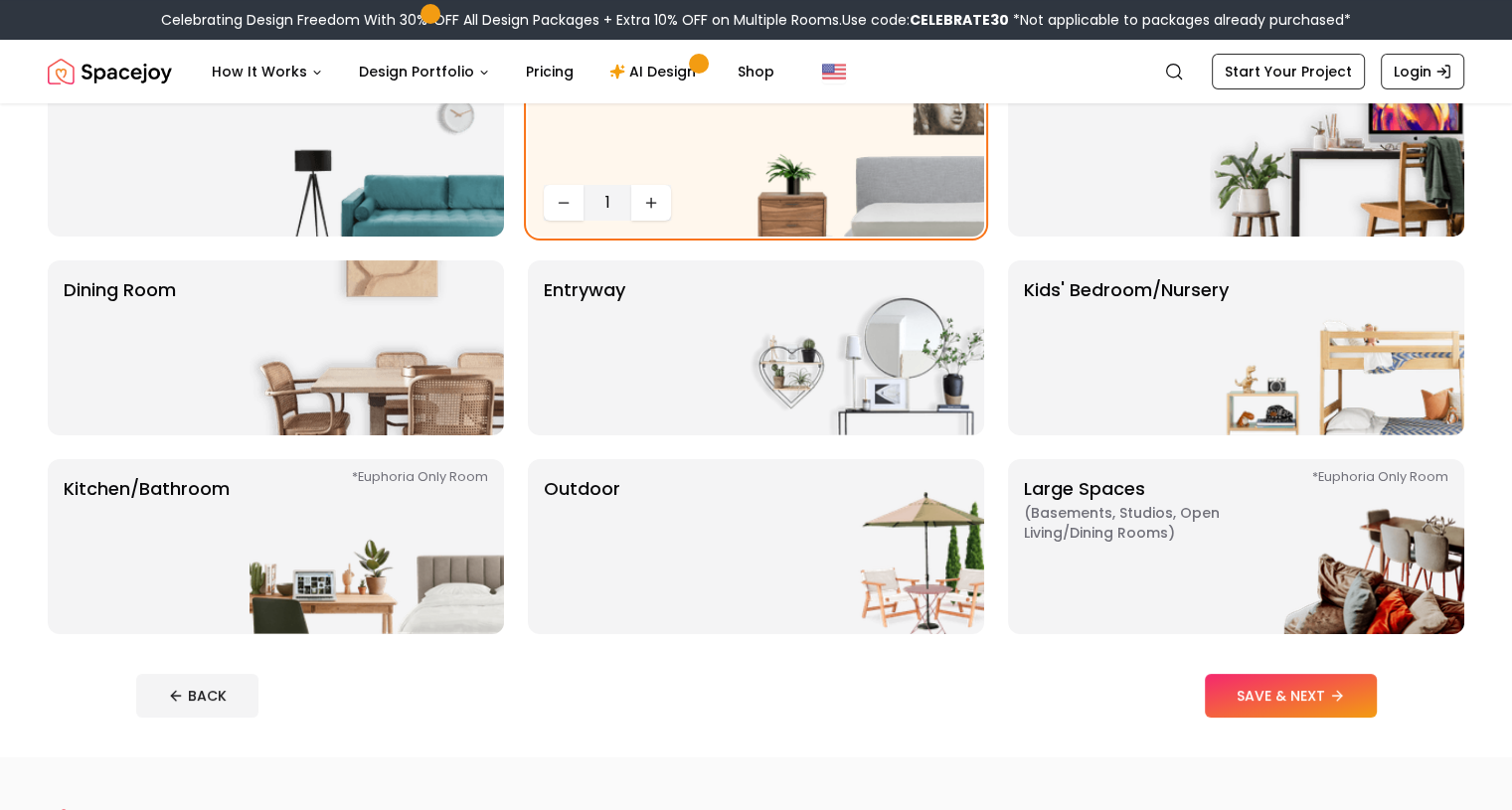
scroll to position [299, 0]
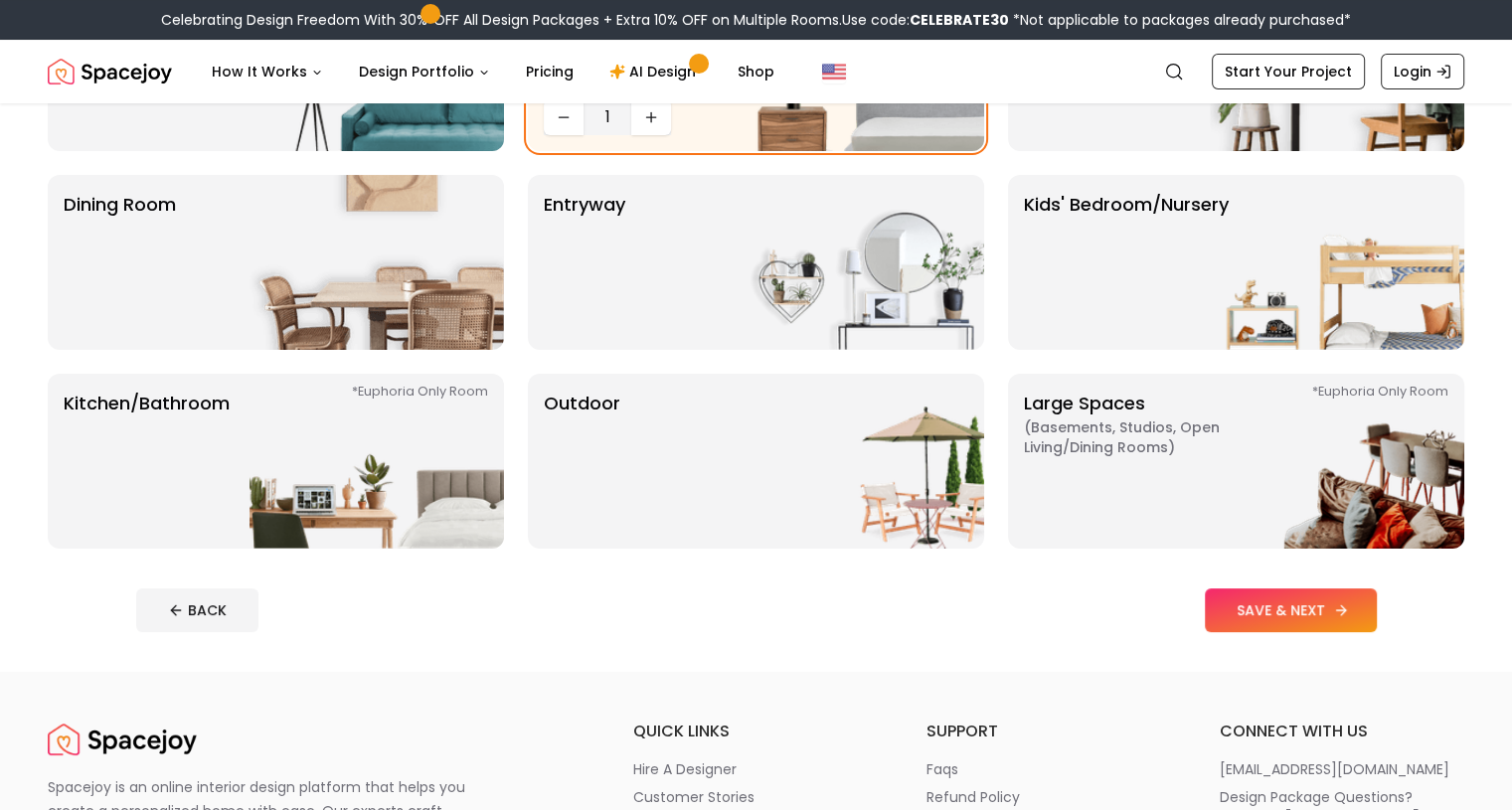
click at [1377, 609] on button "SAVE & NEXT" at bounding box center [1291, 610] width 172 height 44
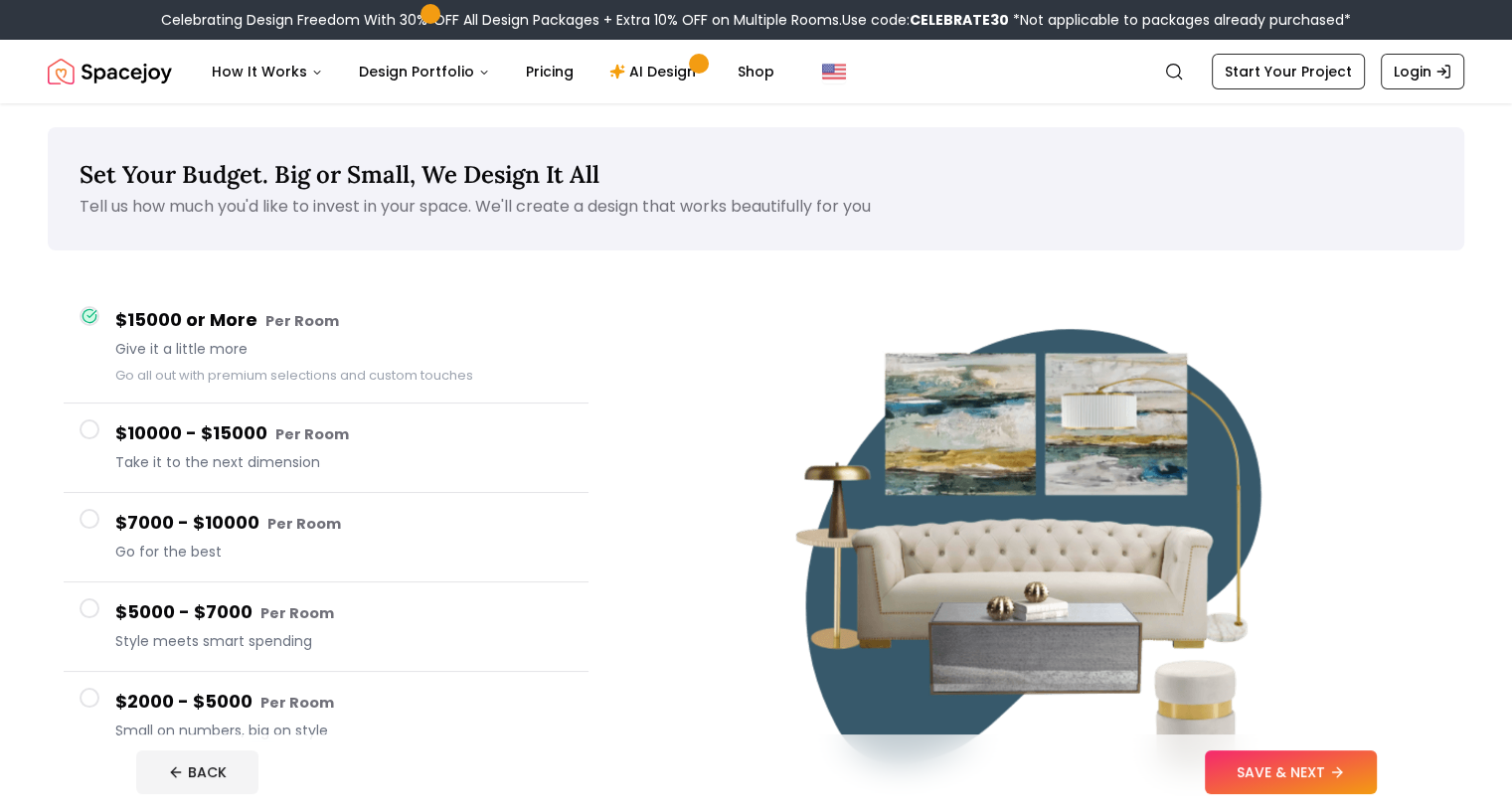
click at [1314, 758] on button "SAVE & NEXT" at bounding box center [1291, 772] width 172 height 44
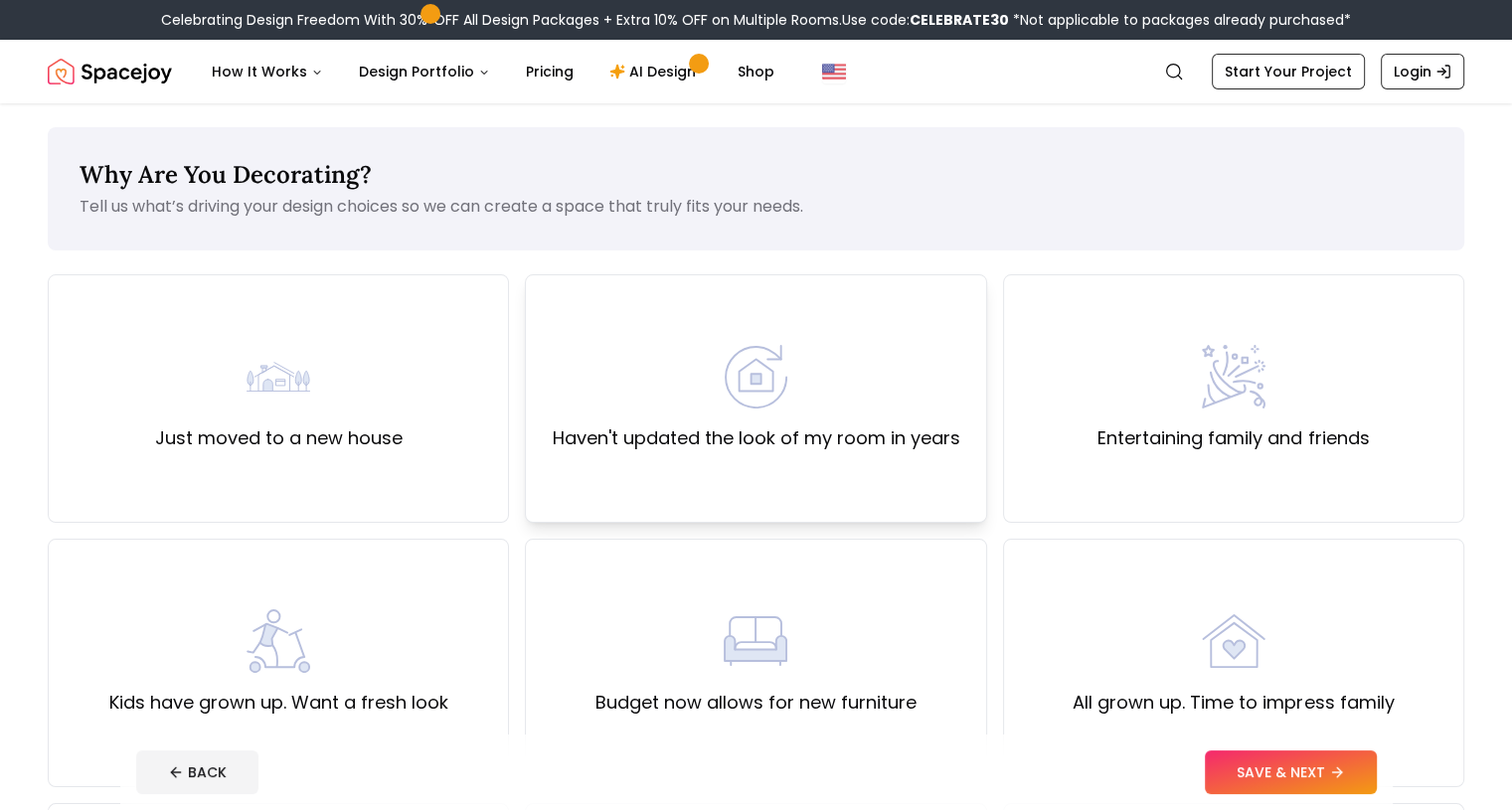
click at [763, 391] on img at bounding box center [756, 377] width 64 height 64
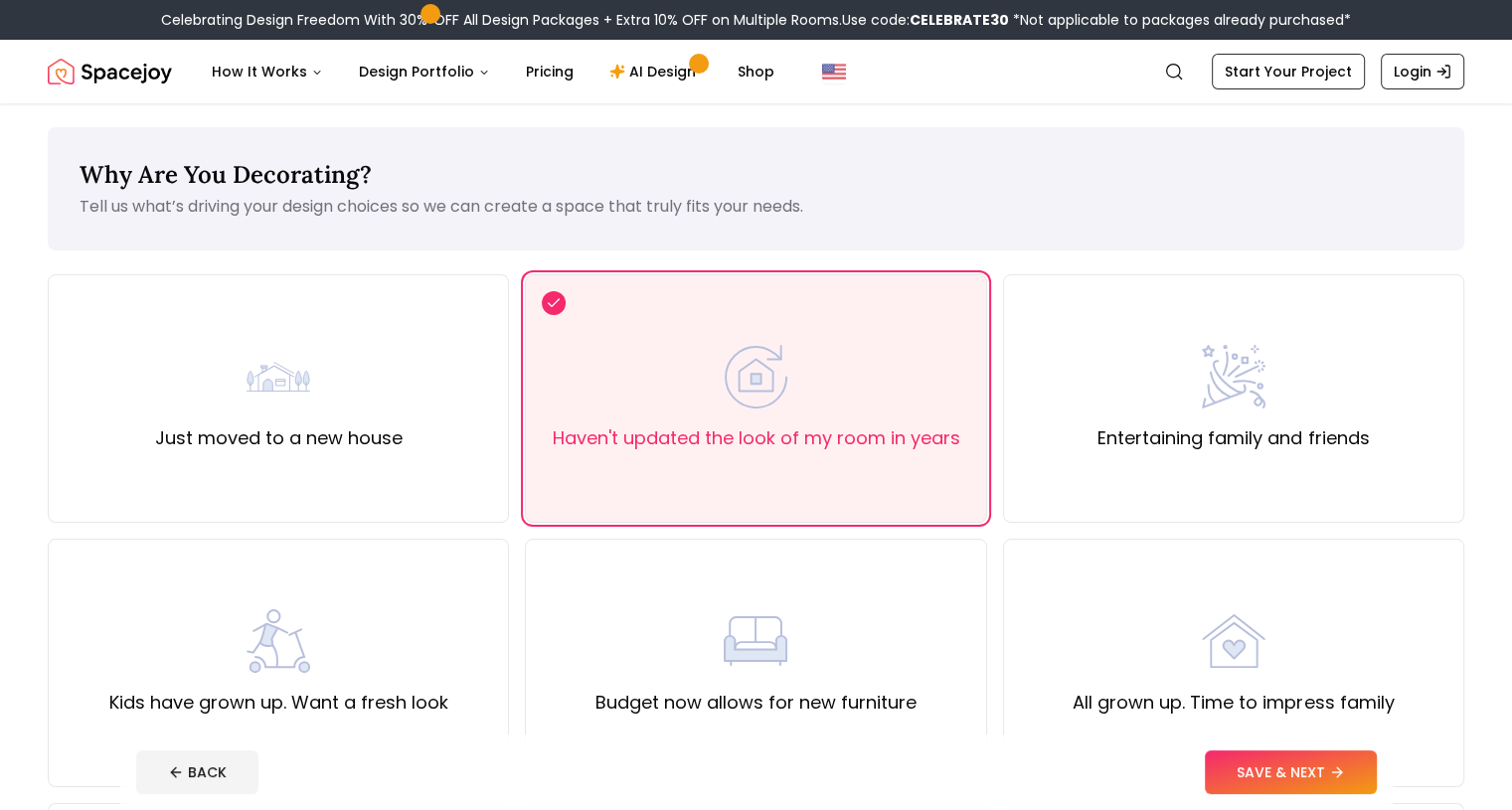
click at [1342, 774] on button "SAVE & NEXT" at bounding box center [1291, 772] width 172 height 44
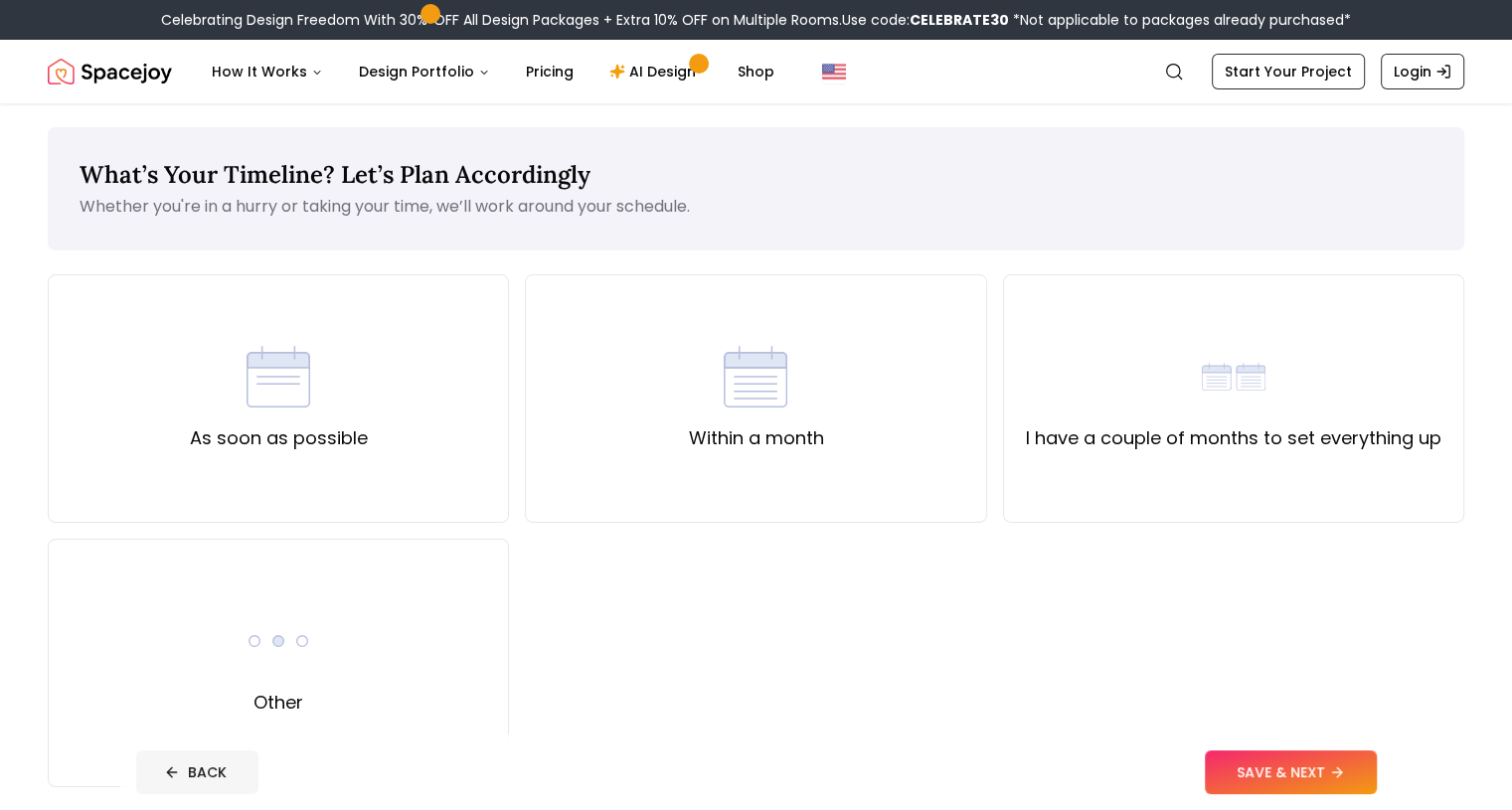
click at [138, 758] on button "BACK" at bounding box center [197, 772] width 122 height 44
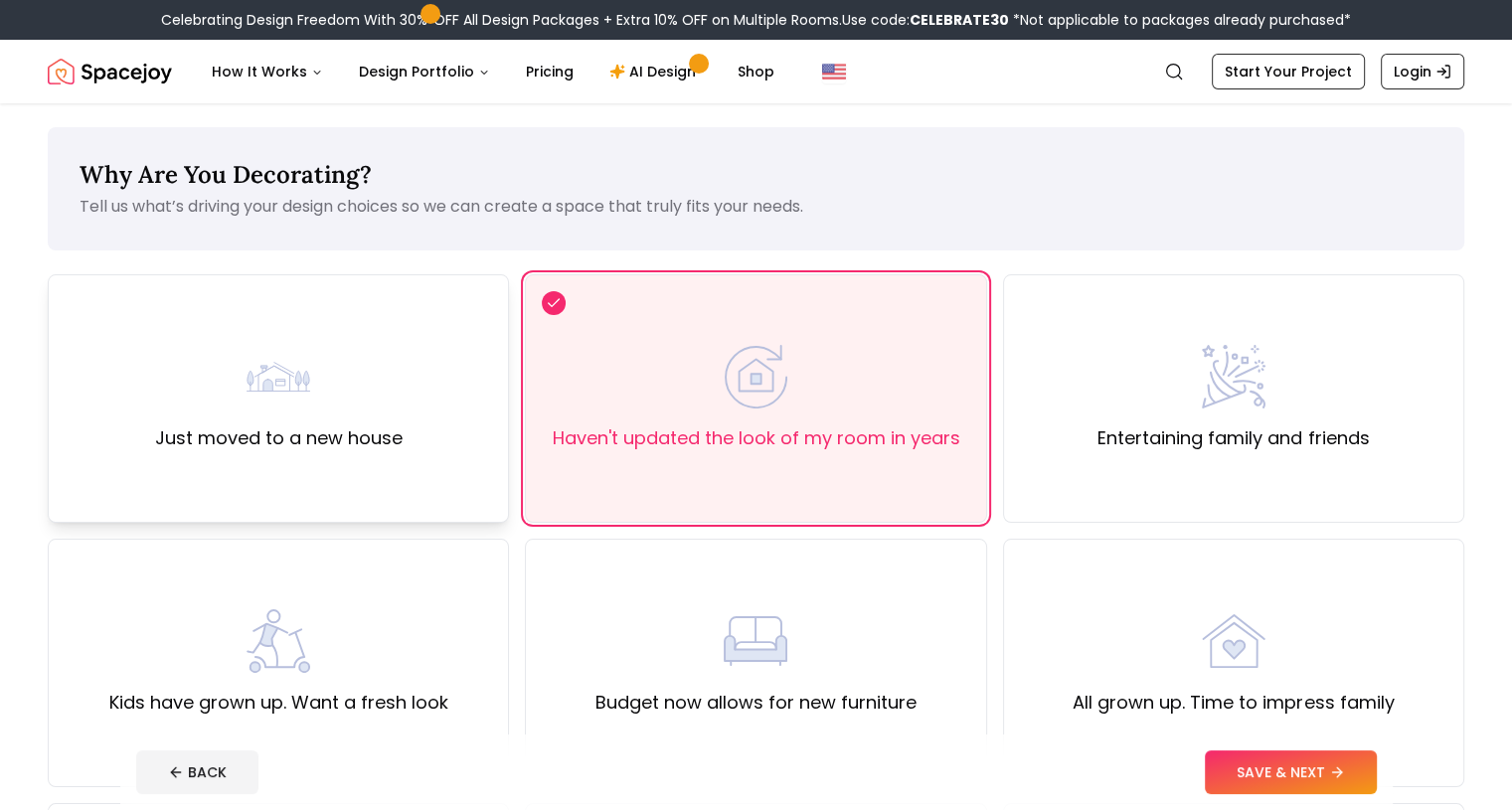
click at [266, 473] on div "Just moved to a new house" at bounding box center [278, 399] width 461 height 249
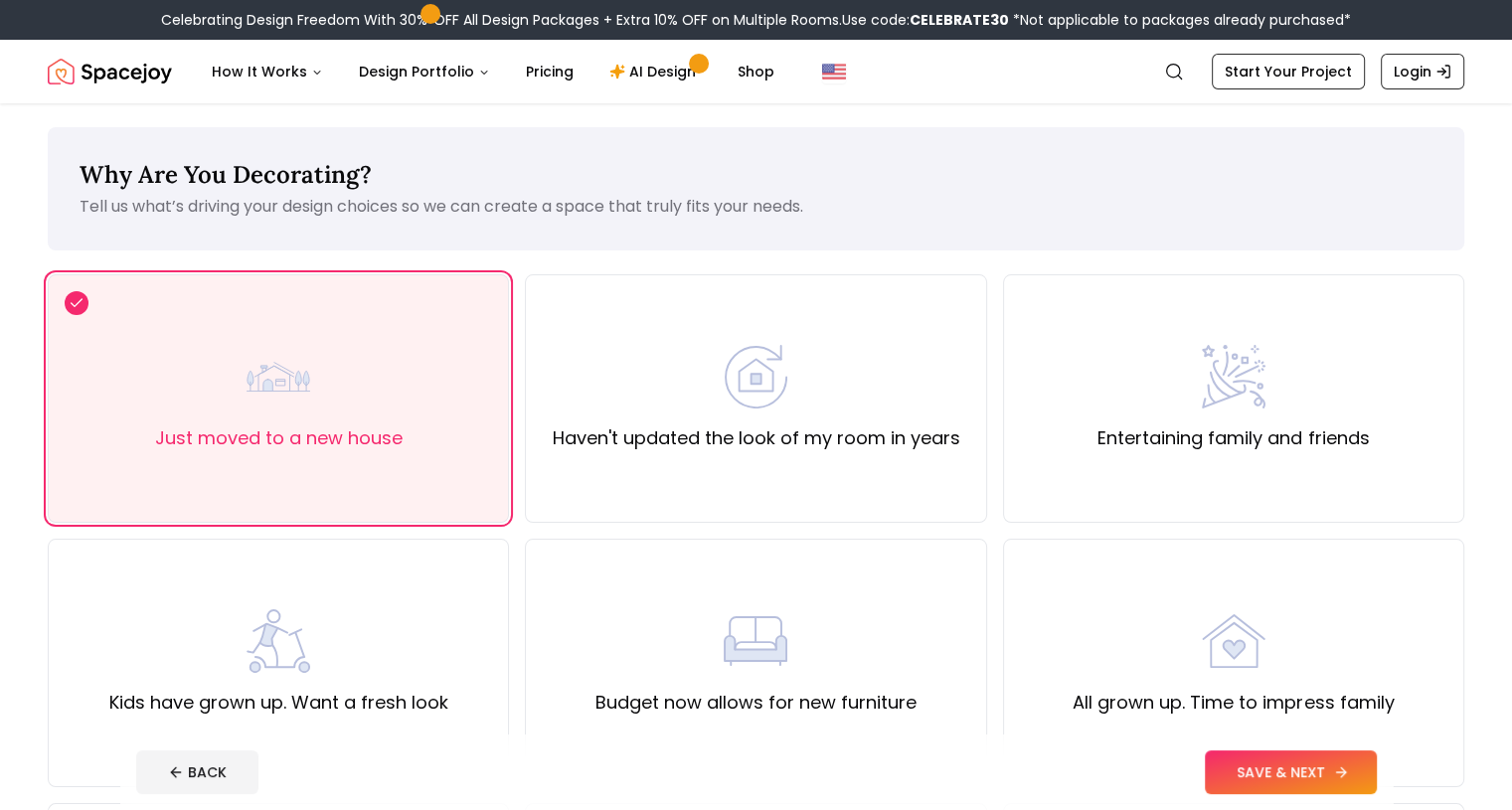
click at [1325, 769] on button "SAVE & NEXT" at bounding box center [1291, 772] width 172 height 44
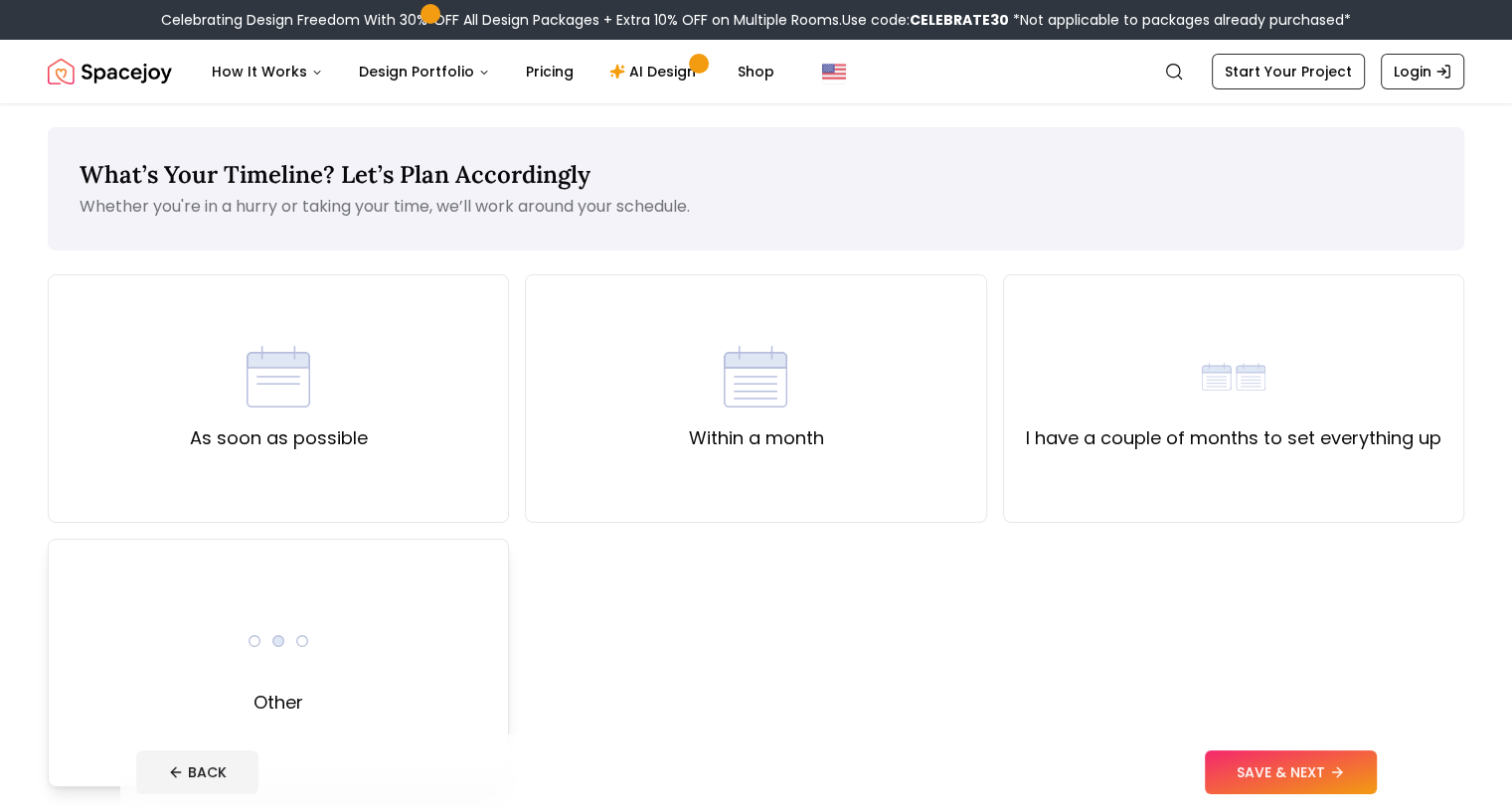
click at [403, 596] on div "Other" at bounding box center [278, 663] width 461 height 249
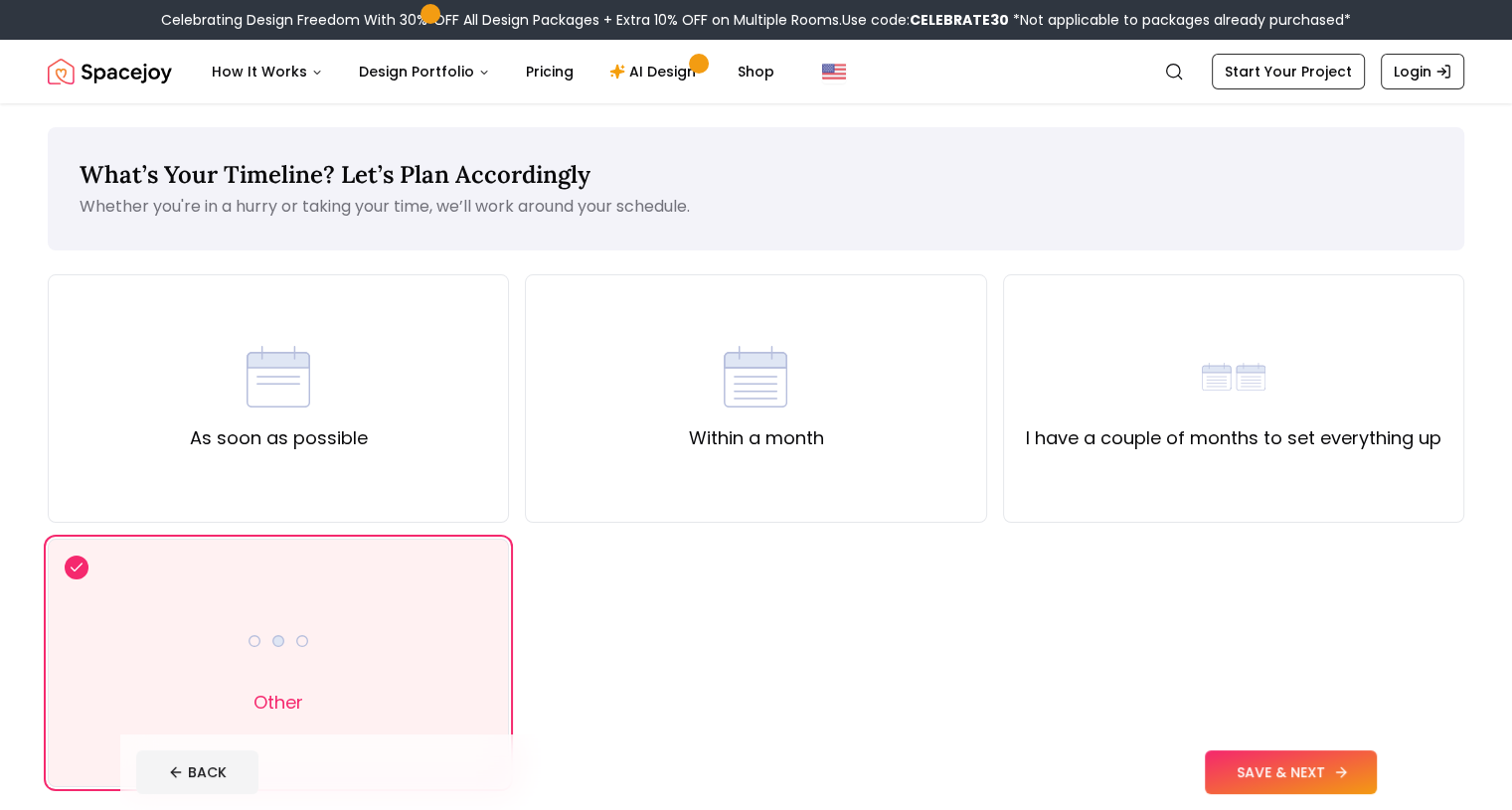
click at [1377, 760] on button "SAVE & NEXT" at bounding box center [1291, 772] width 172 height 44
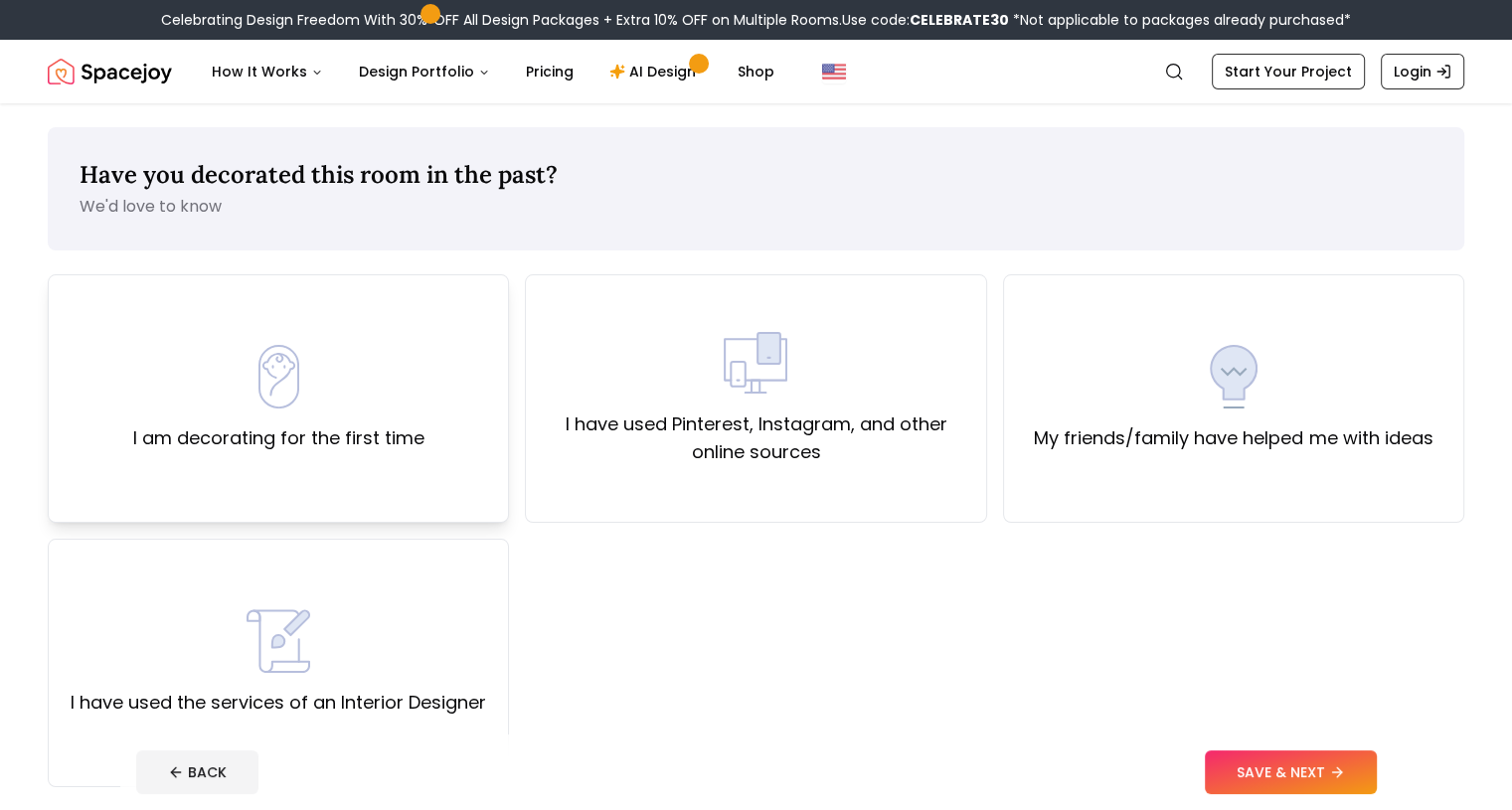
click at [404, 448] on label "I am decorating for the first time" at bounding box center [279, 438] width 292 height 28
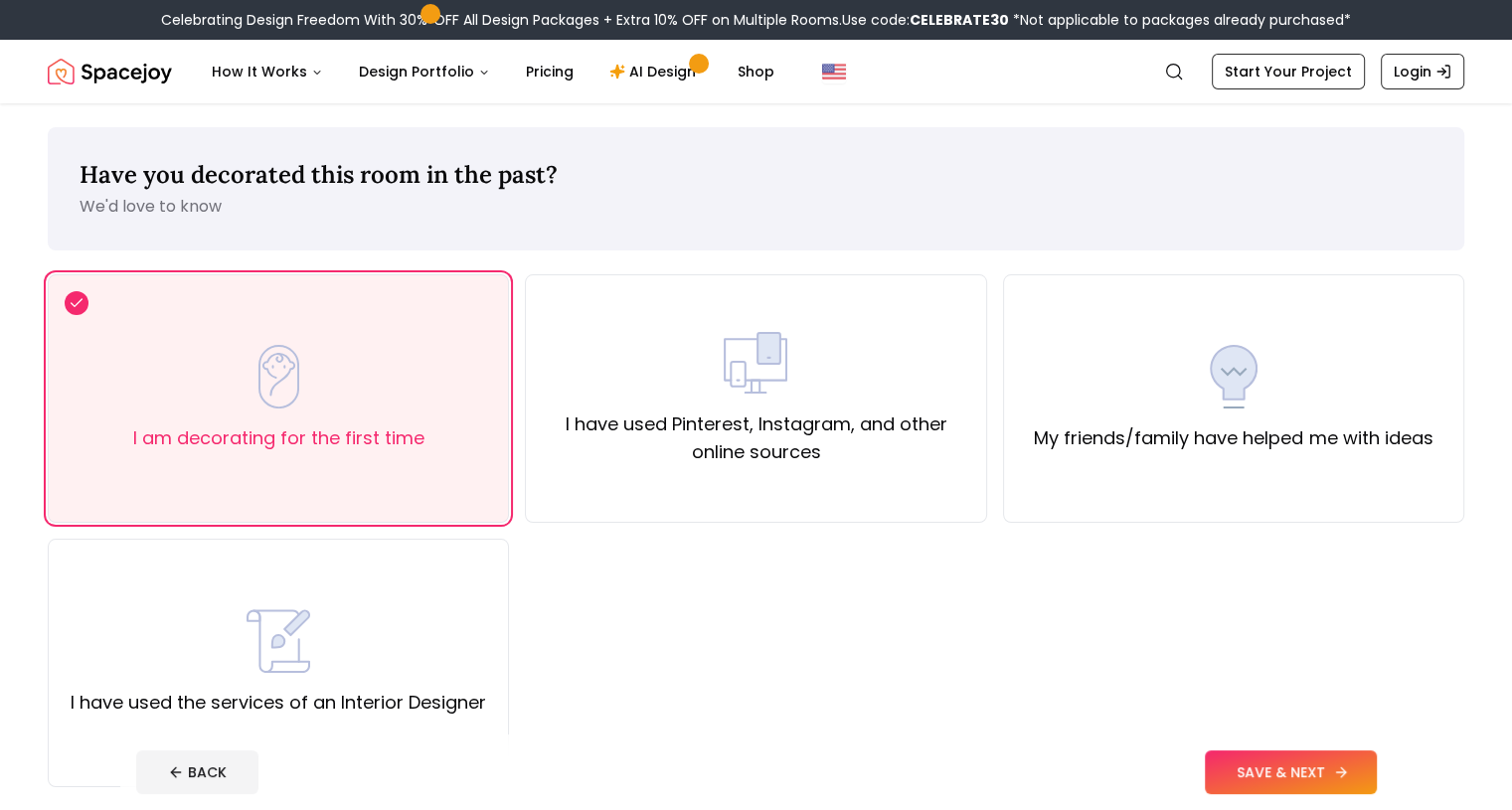
click at [1377, 766] on button "SAVE & NEXT" at bounding box center [1291, 772] width 172 height 44
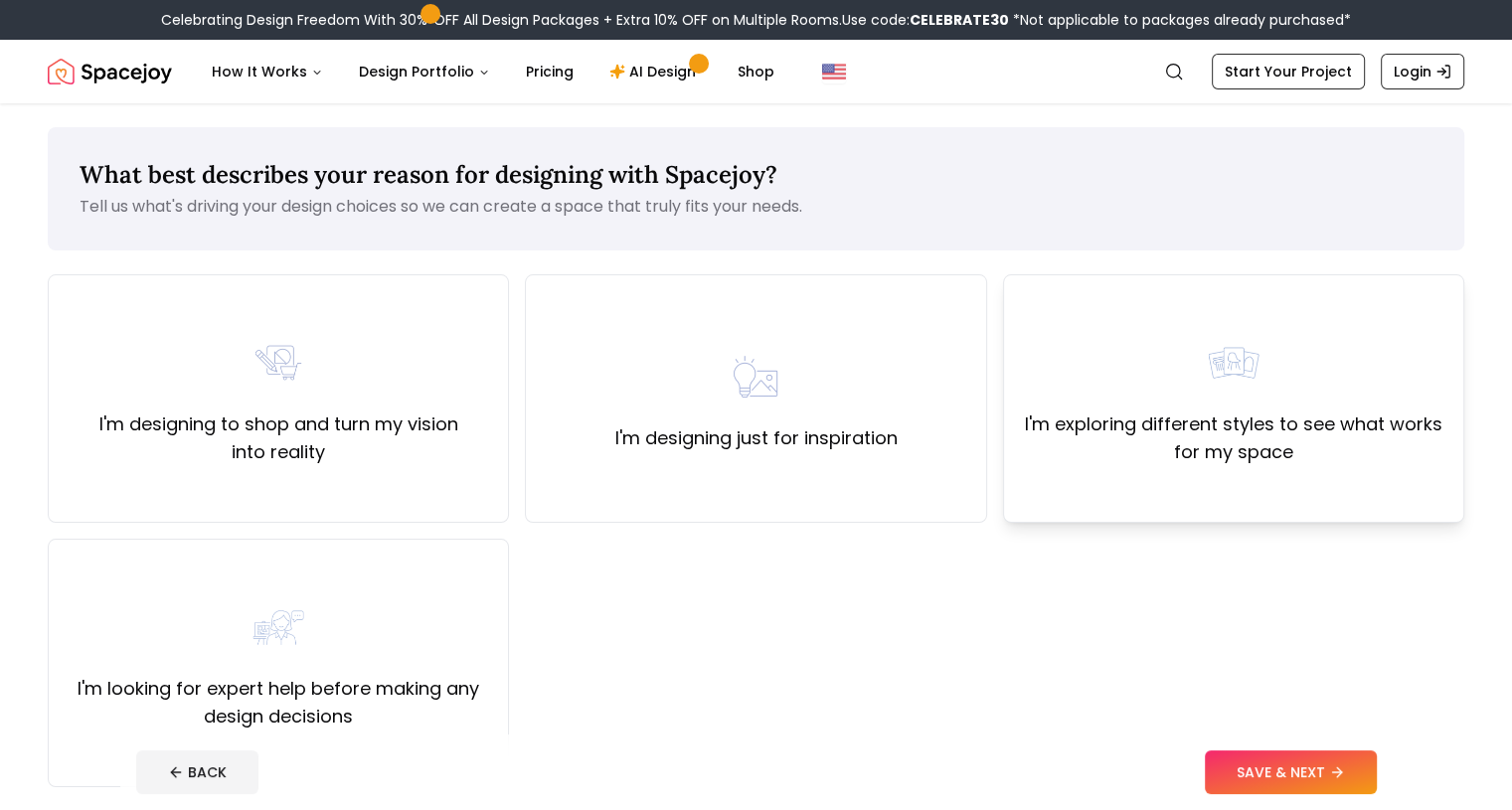
click at [1138, 394] on div "I'm exploring different styles to see what works for my space" at bounding box center [1233, 399] width 427 height 135
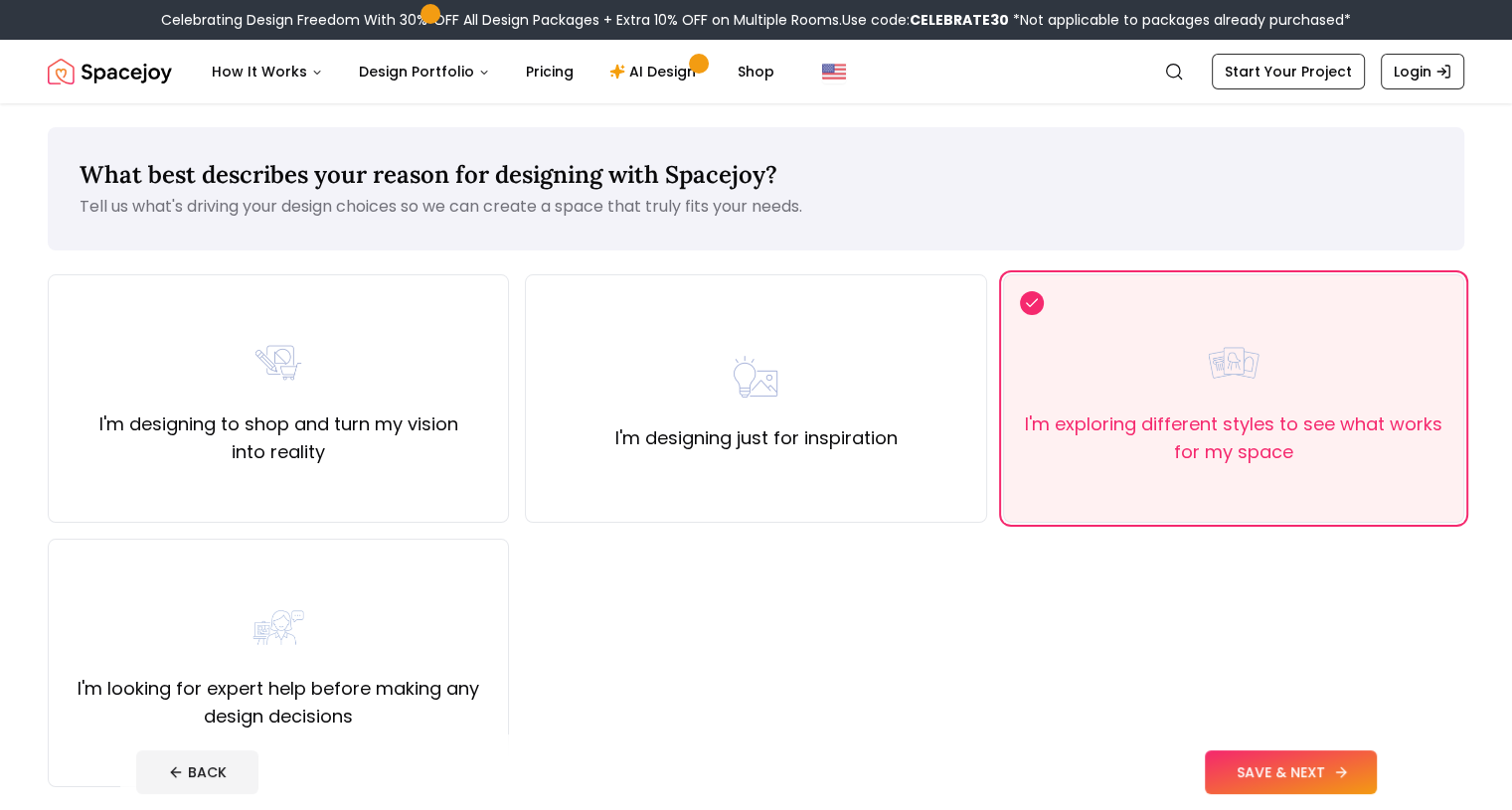
click at [1346, 756] on button "SAVE & NEXT" at bounding box center [1291, 772] width 172 height 44
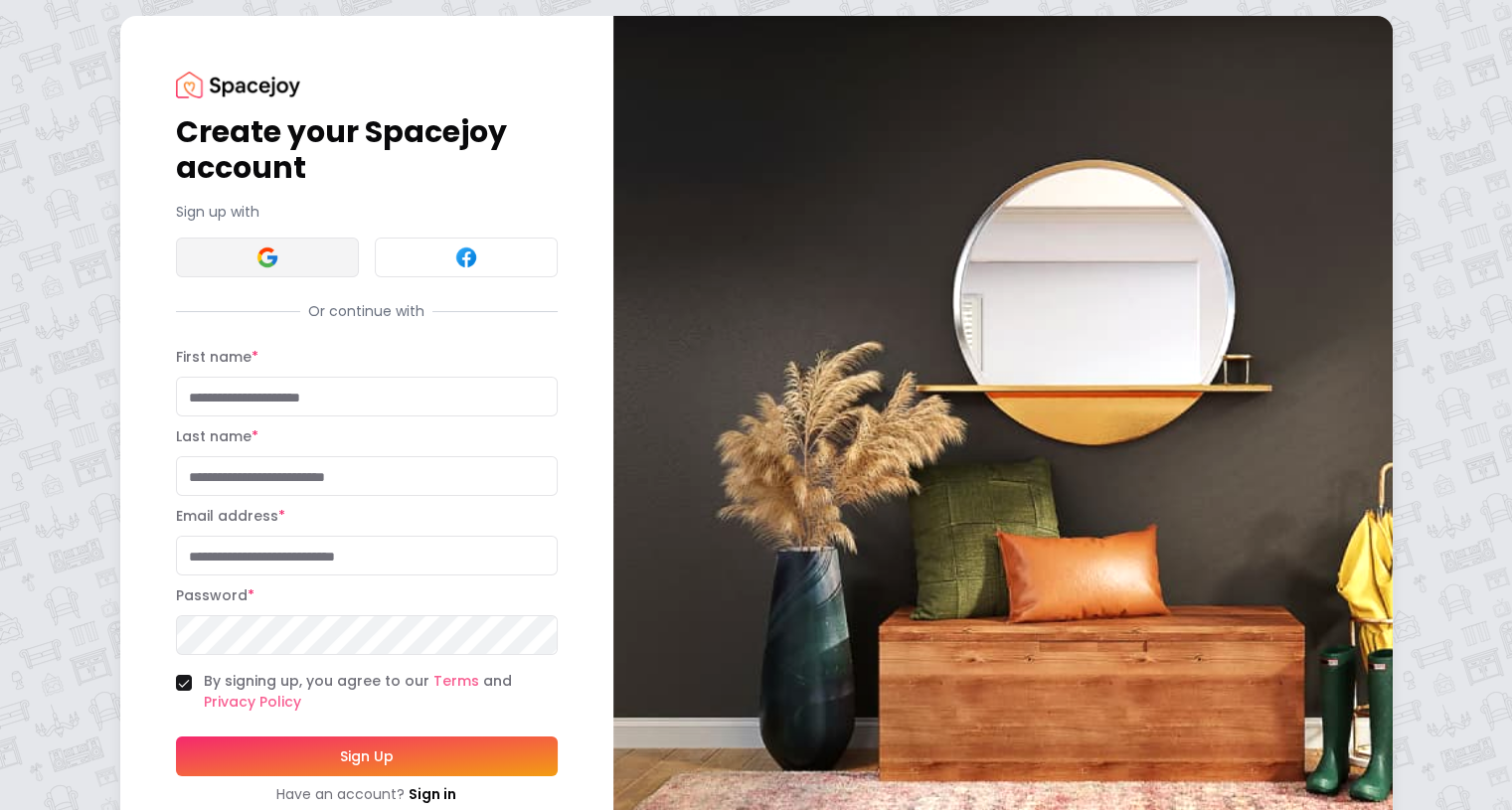
click at [221, 259] on button at bounding box center [268, 258] width 183 height 40
click at [255, 415] on input "First name *" at bounding box center [367, 397] width 382 height 40
type input "*******"
type input "*****"
type input "**********"
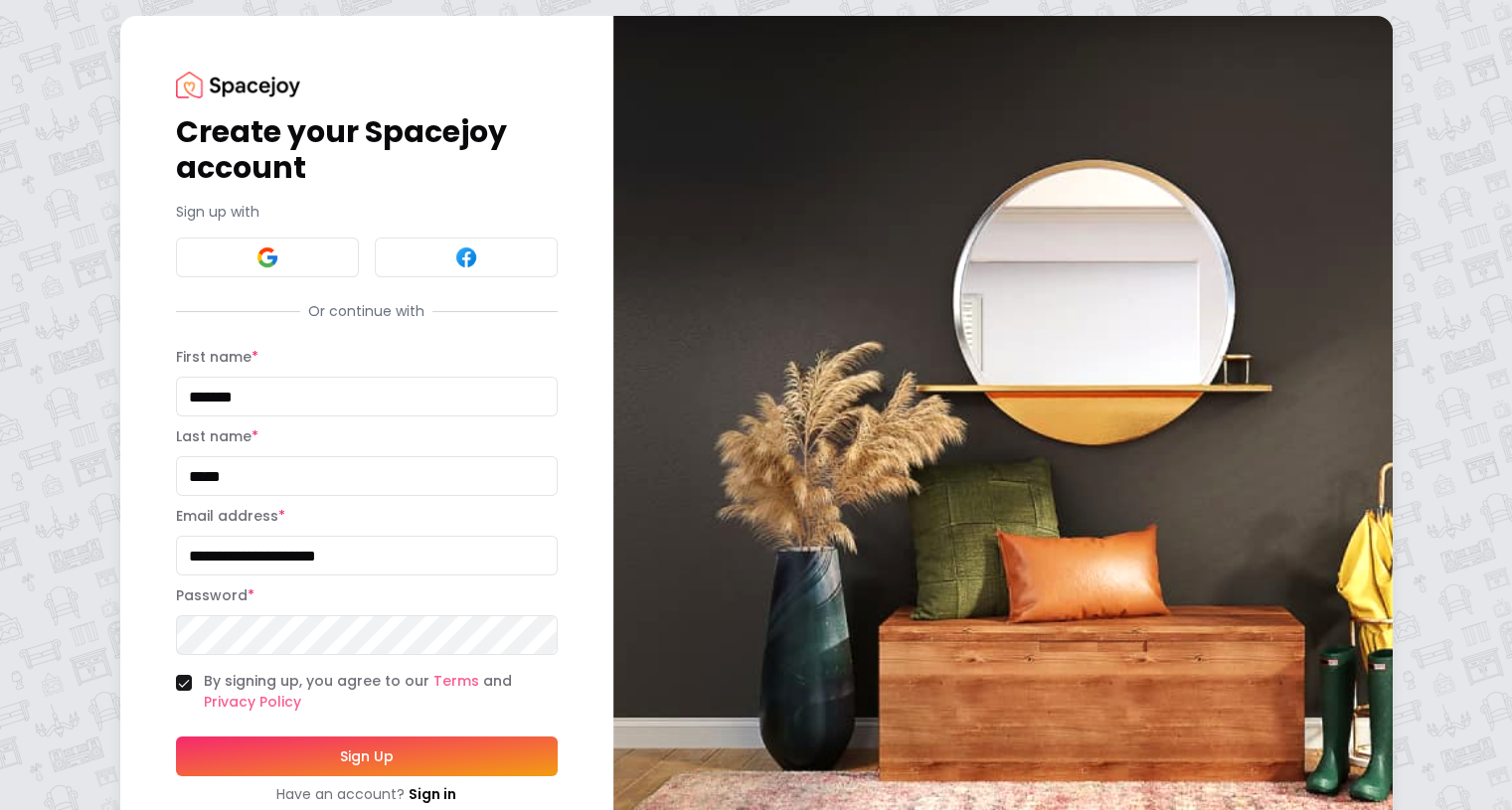
click at [247, 762] on button "Sign Up" at bounding box center [367, 756] width 382 height 40
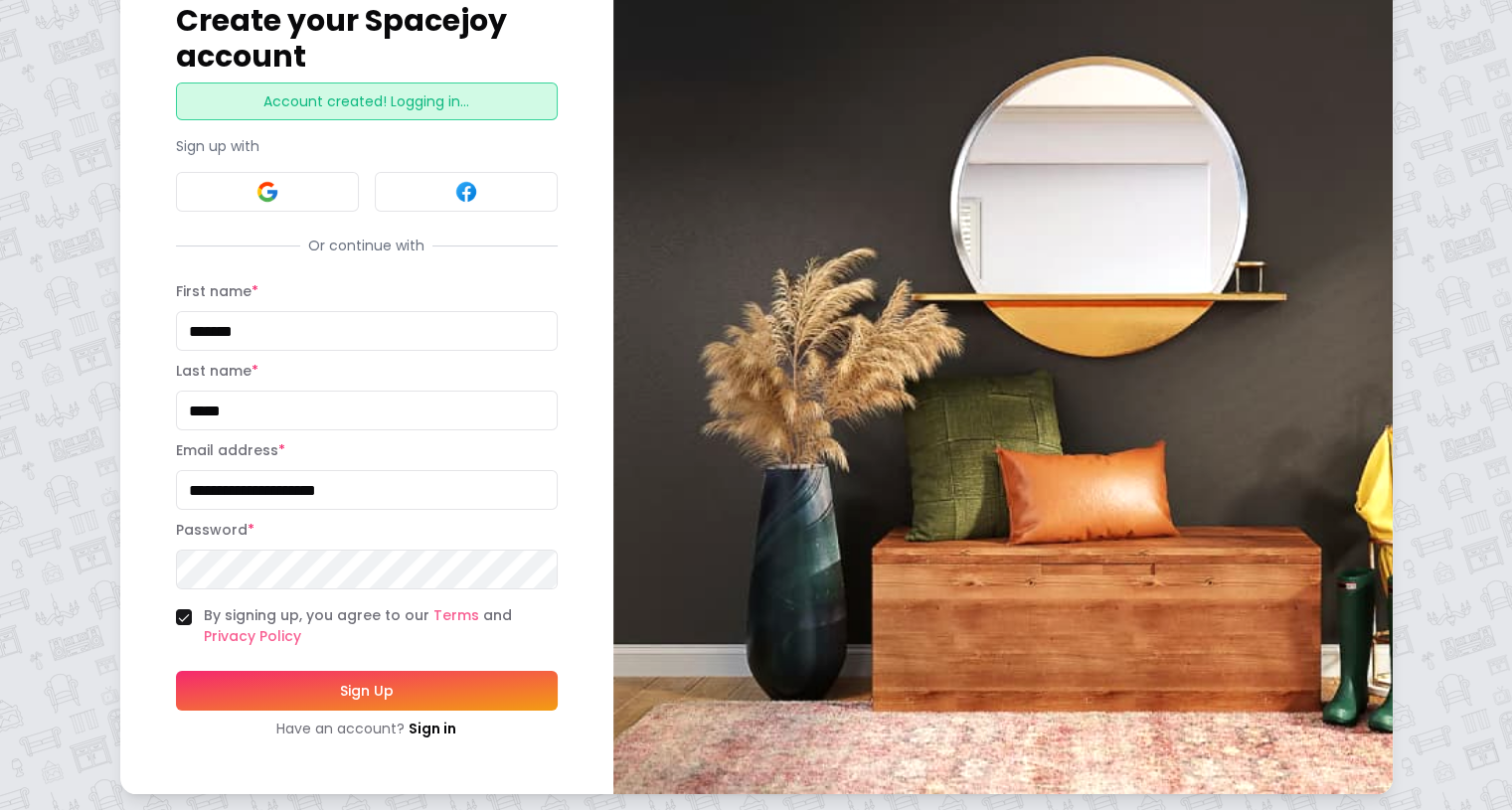
scroll to position [126, 0]
